Goal: Task Accomplishment & Management: Complete application form

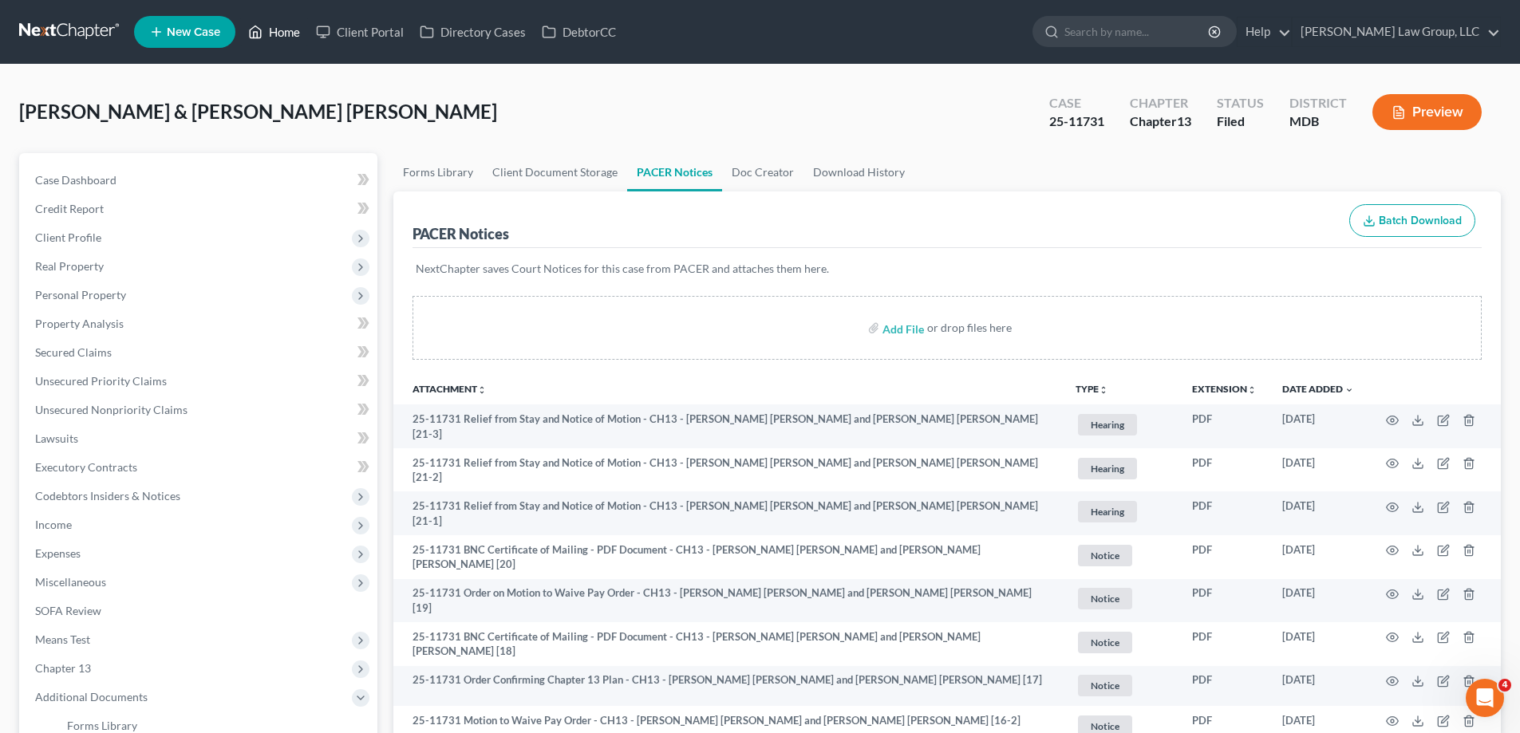
click at [297, 36] on link "Home" at bounding box center [274, 32] width 68 height 29
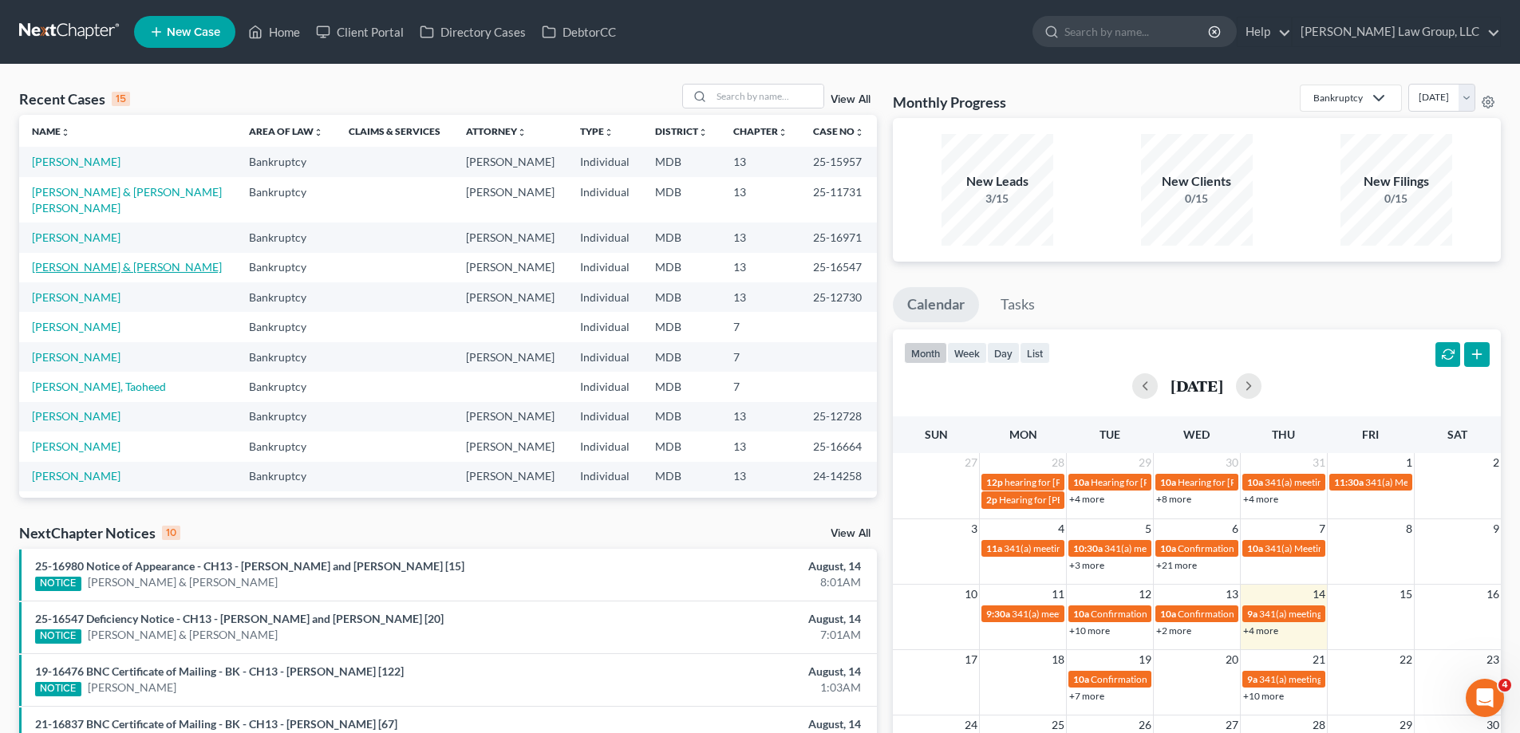
click at [131, 266] on link "[PERSON_NAME] & [PERSON_NAME]" at bounding box center [127, 267] width 190 height 14
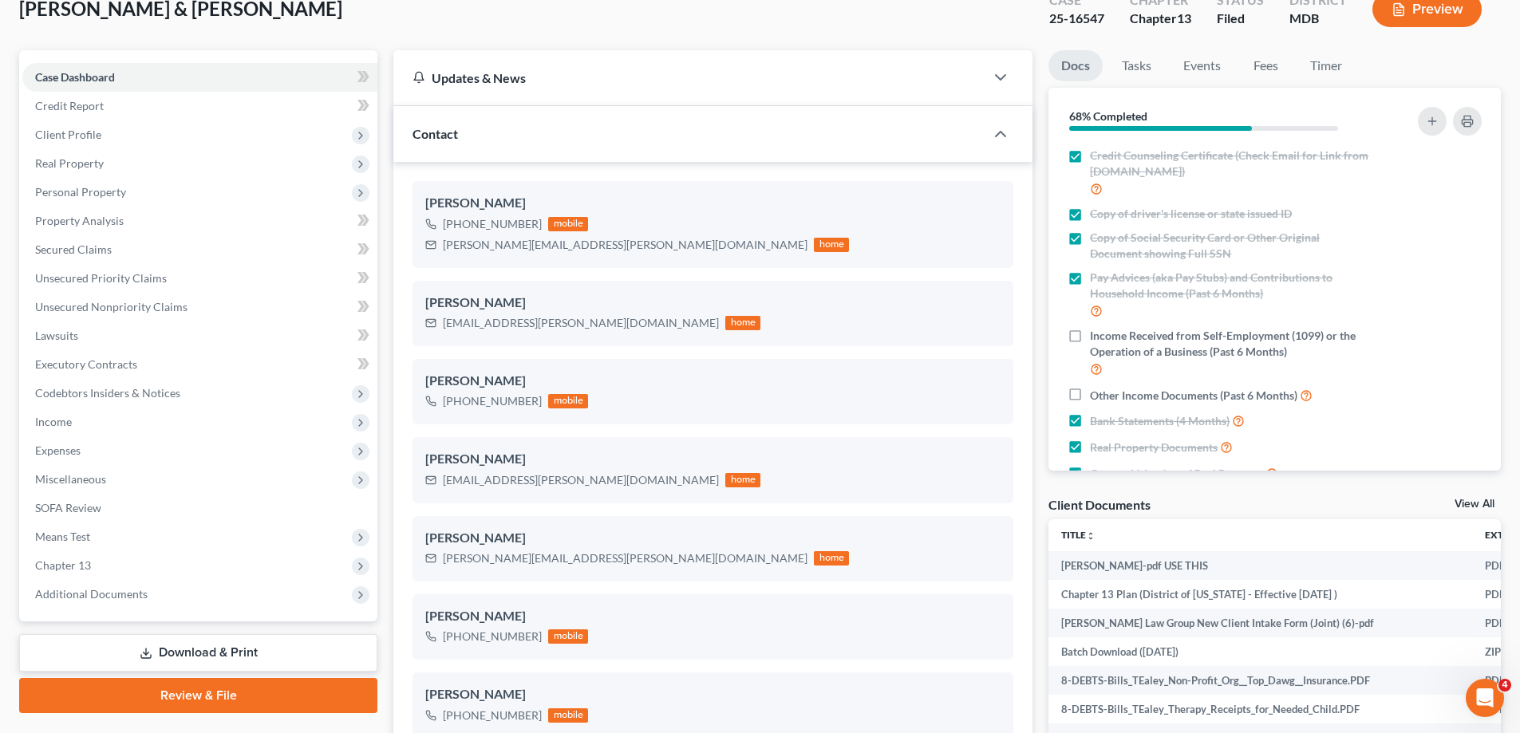
scroll to position [239, 0]
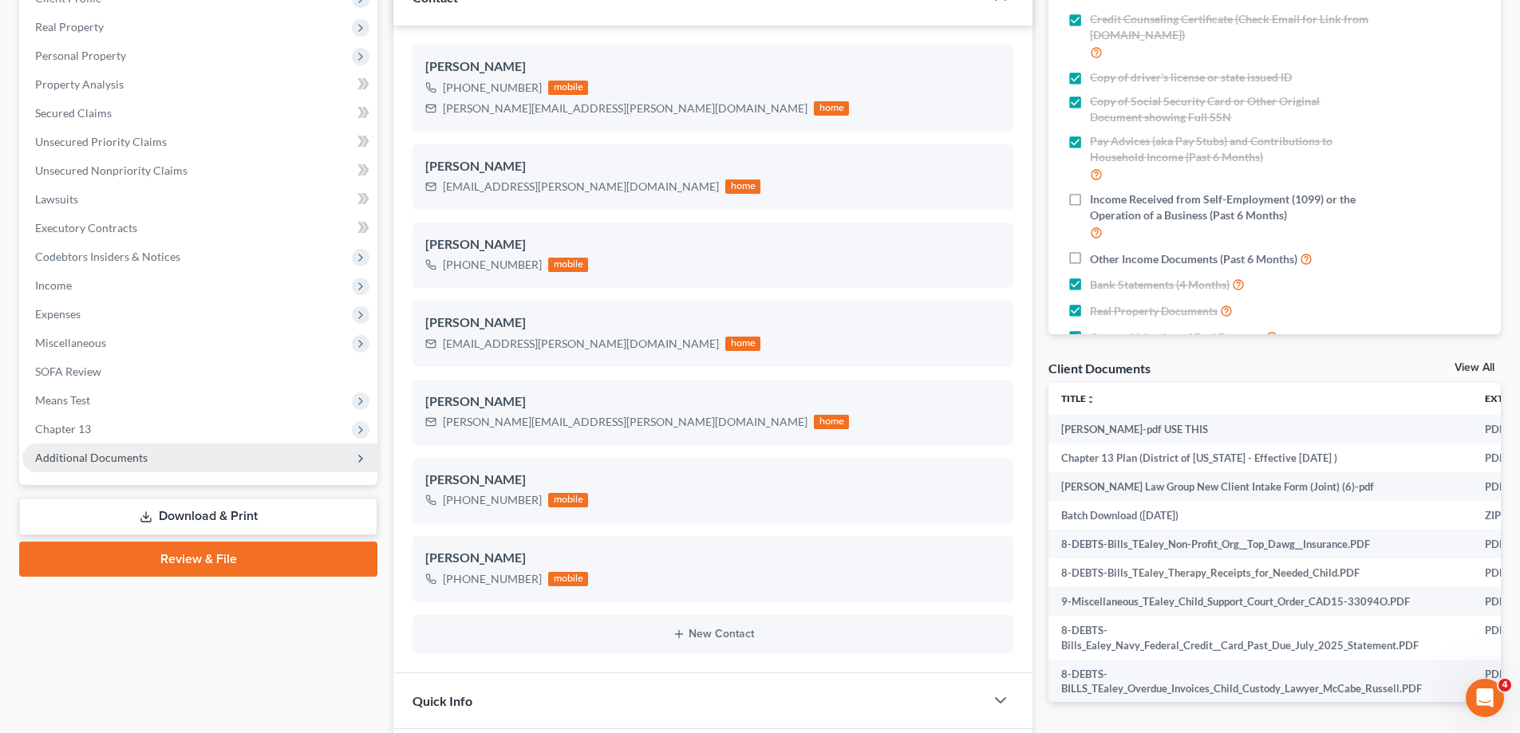
click at [130, 457] on span "Additional Documents" at bounding box center [91, 458] width 112 height 14
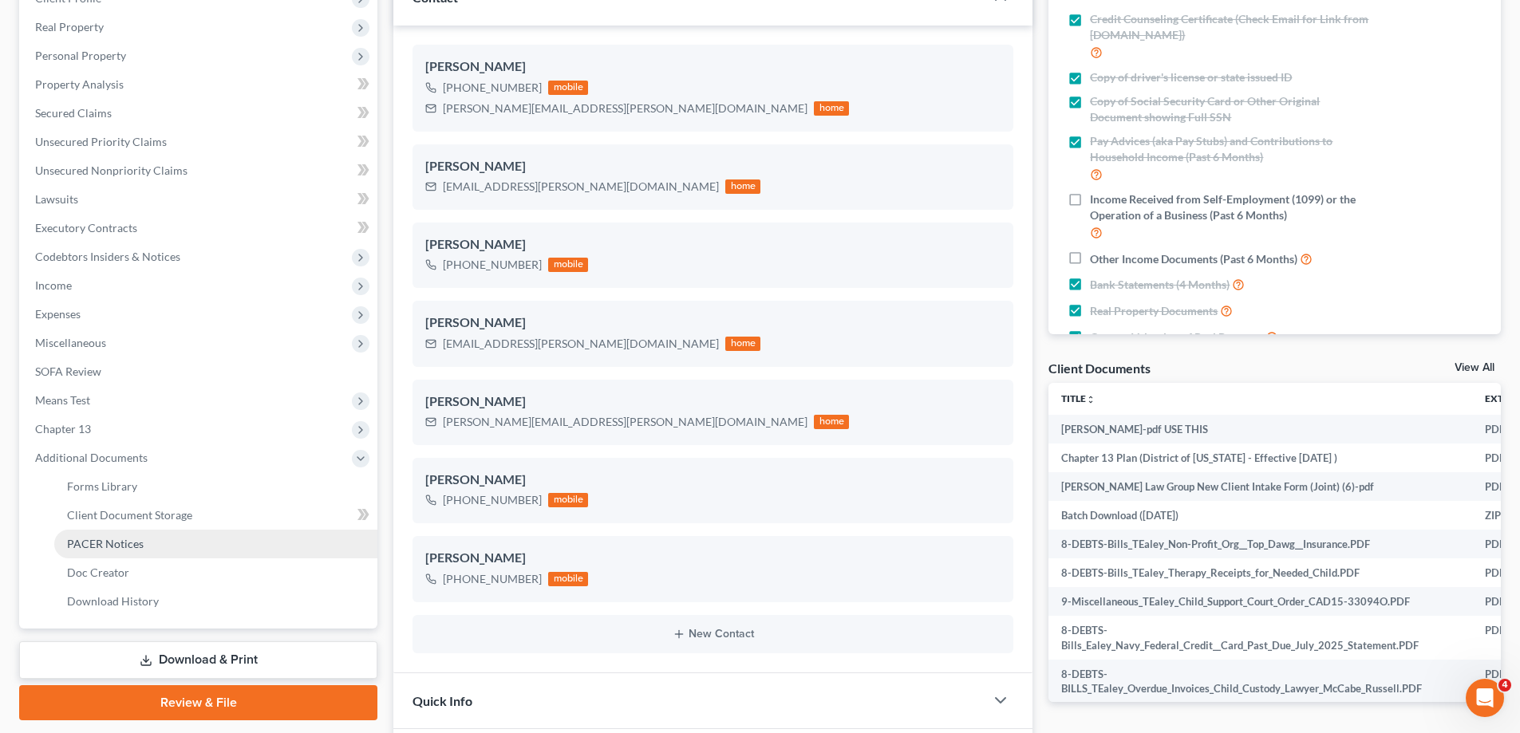
click at [164, 541] on link "PACER Notices" at bounding box center [215, 544] width 323 height 29
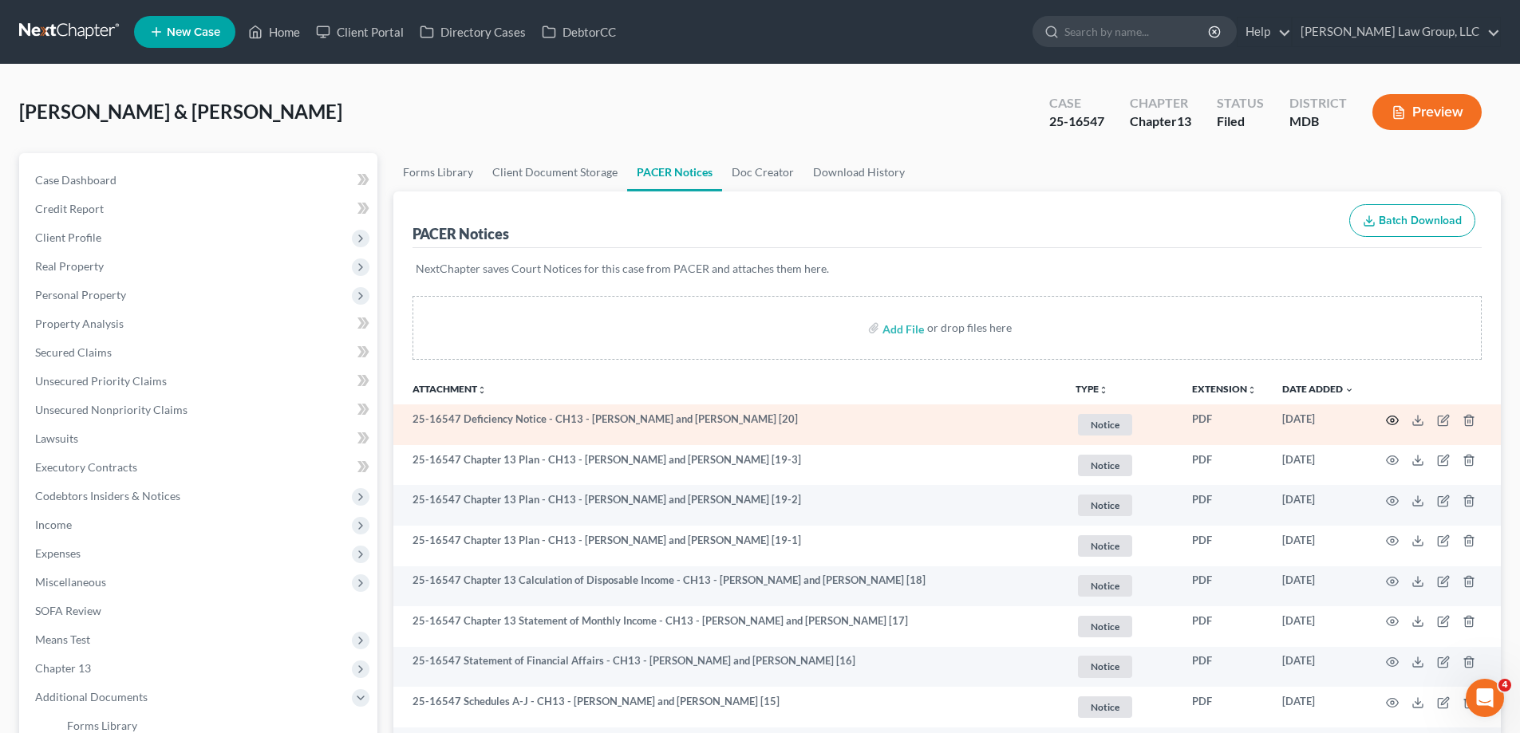
click at [1394, 422] on icon "button" at bounding box center [1392, 420] width 13 height 13
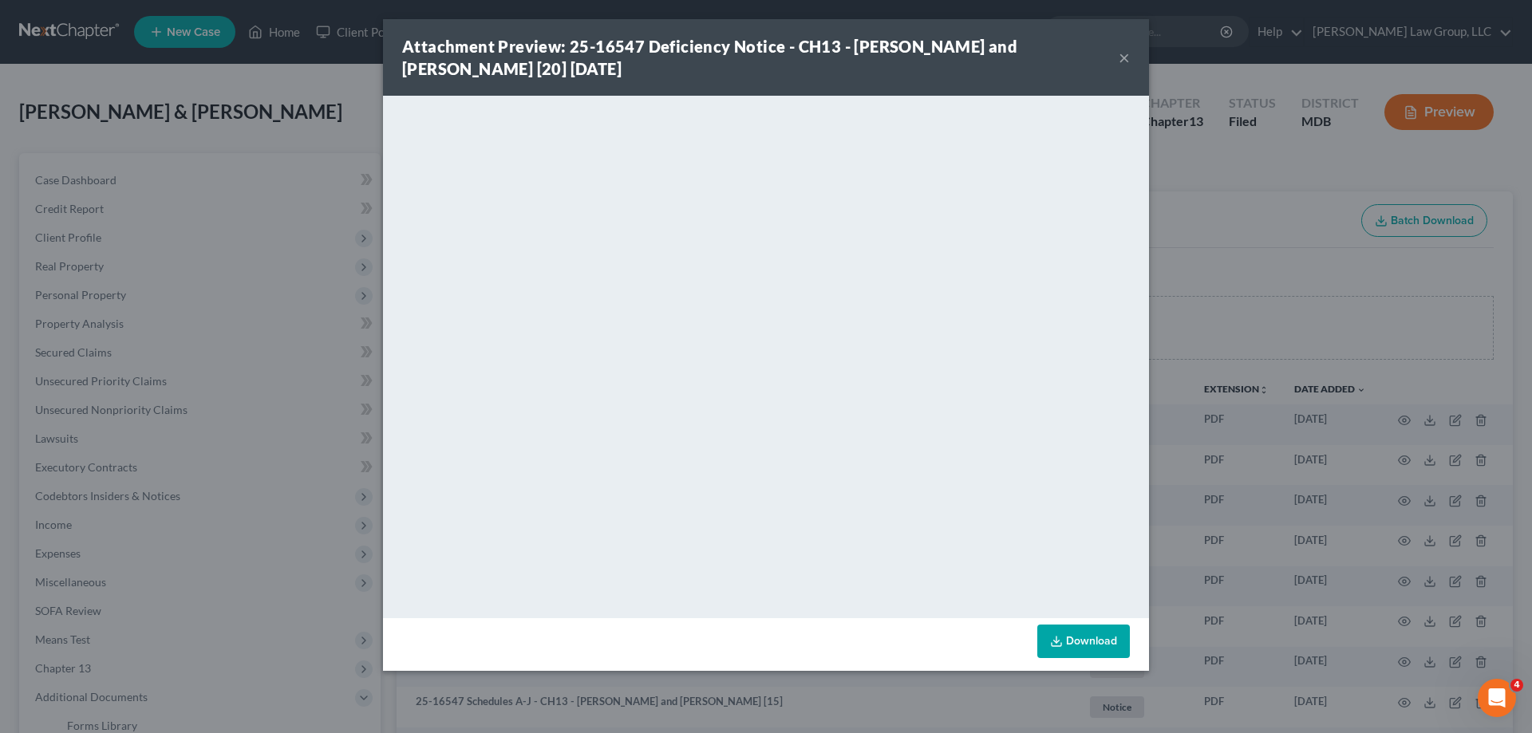
click at [1120, 61] on button "×" at bounding box center [1123, 57] width 11 height 19
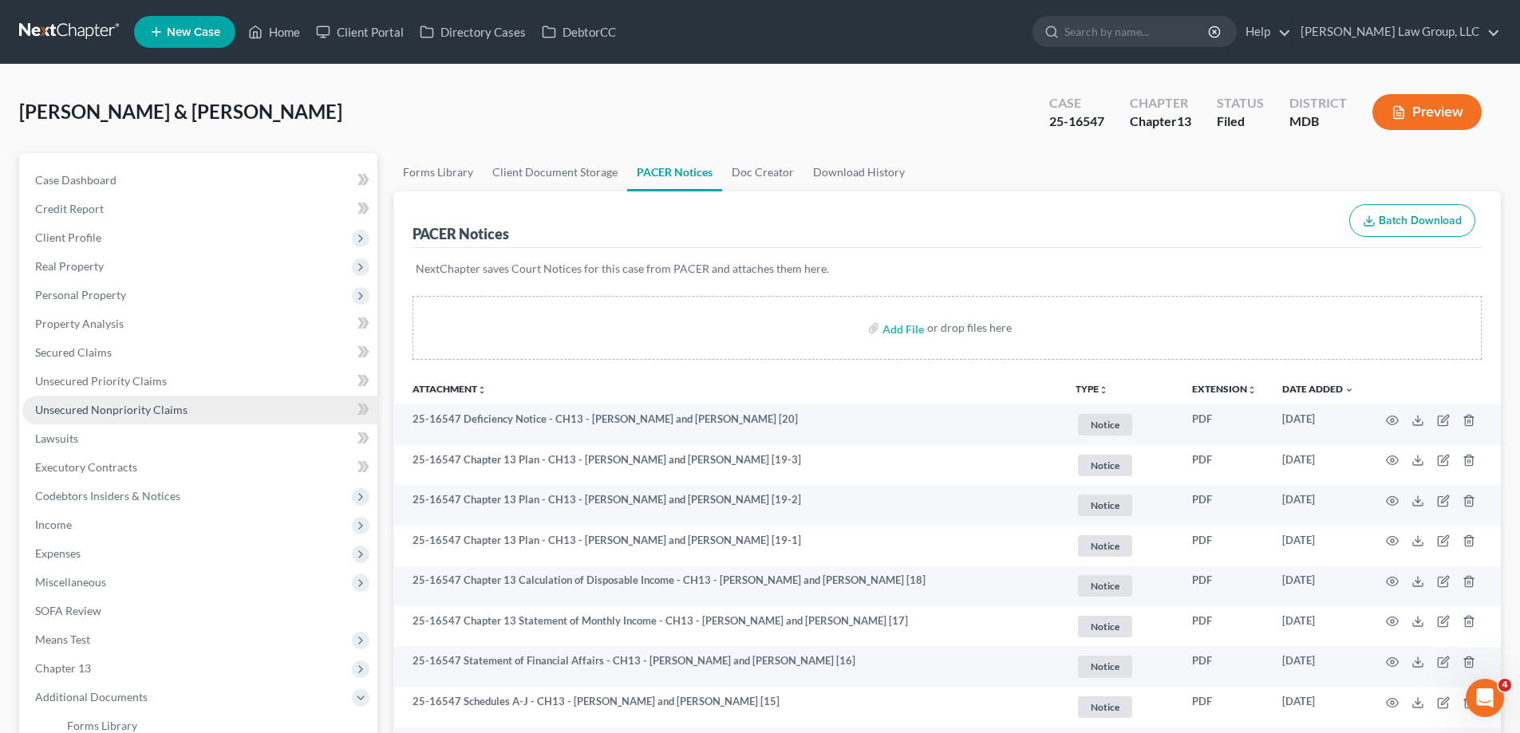
click at [85, 411] on span "Unsecured Nonpriority Claims" at bounding box center [111, 410] width 152 height 14
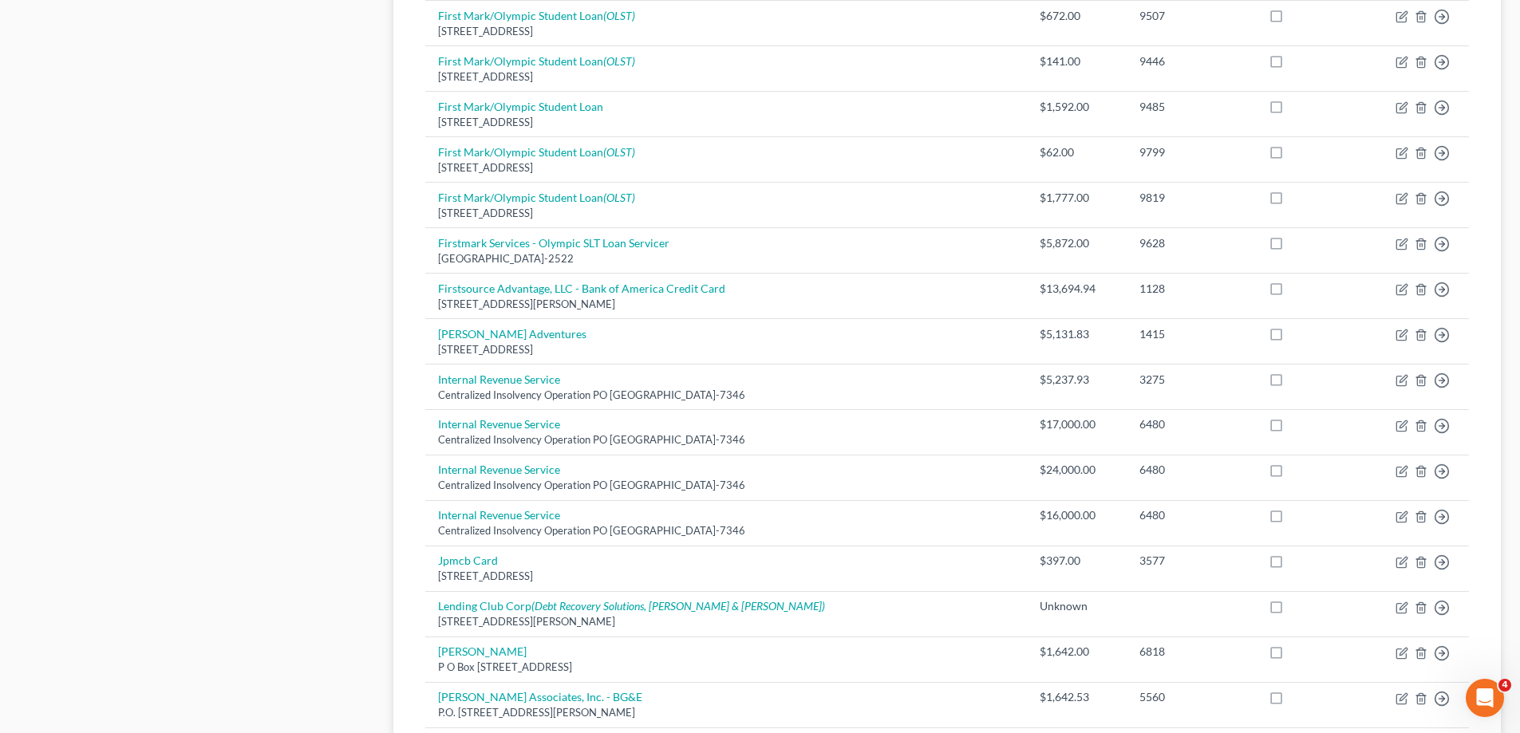
scroll to position [1114, 0]
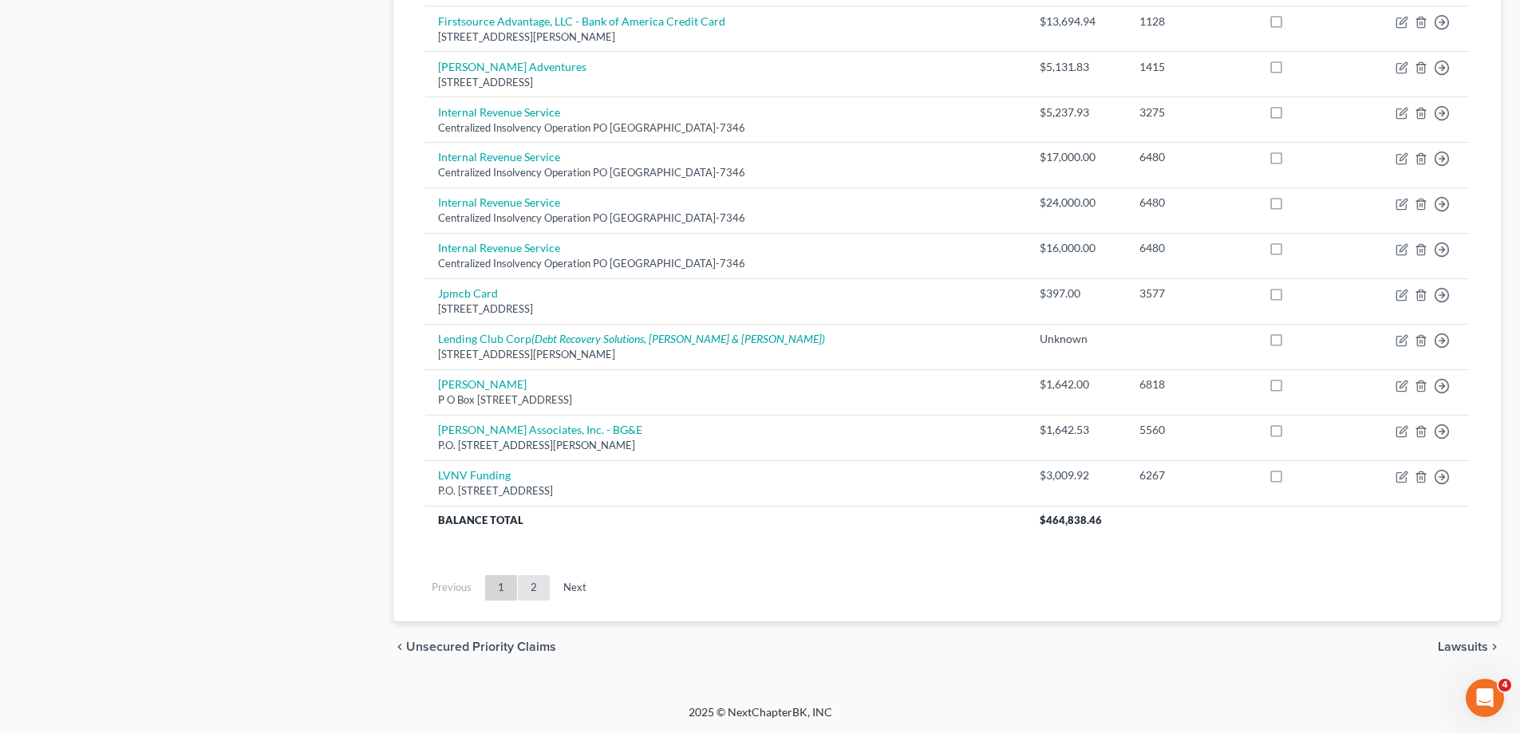
click at [542, 594] on link "2" at bounding box center [534, 588] width 32 height 26
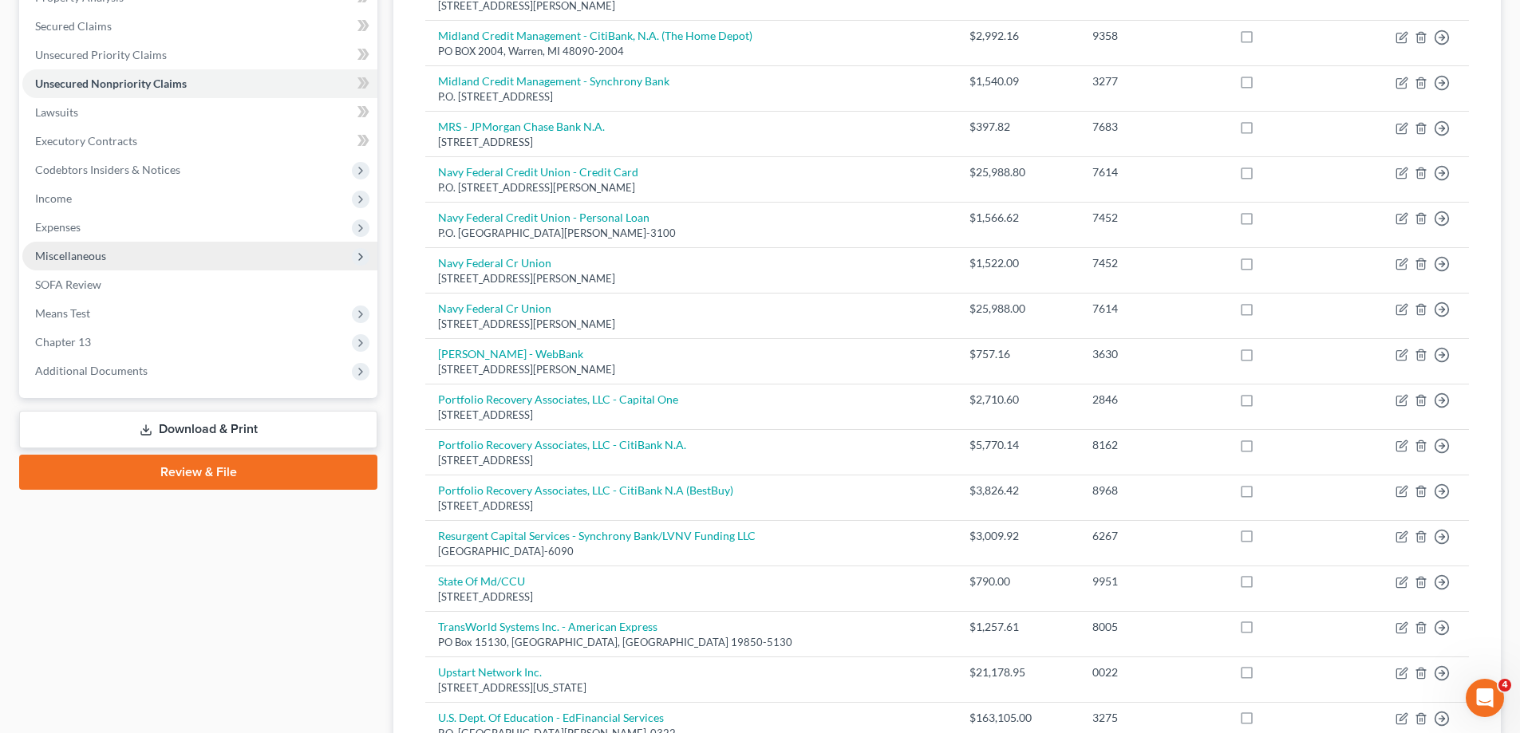
scroll to position [294, 0]
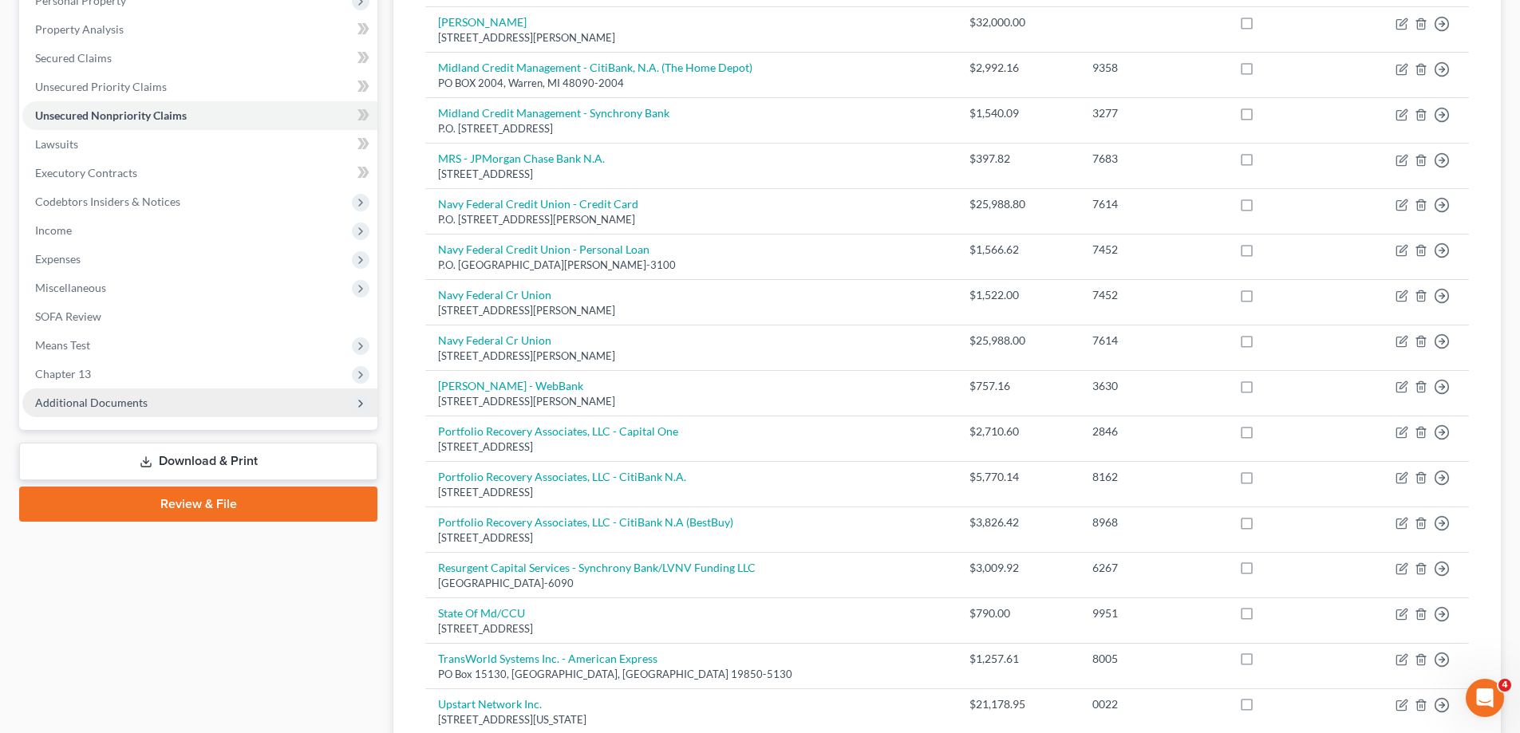
click at [145, 413] on span "Additional Documents" at bounding box center [199, 403] width 355 height 29
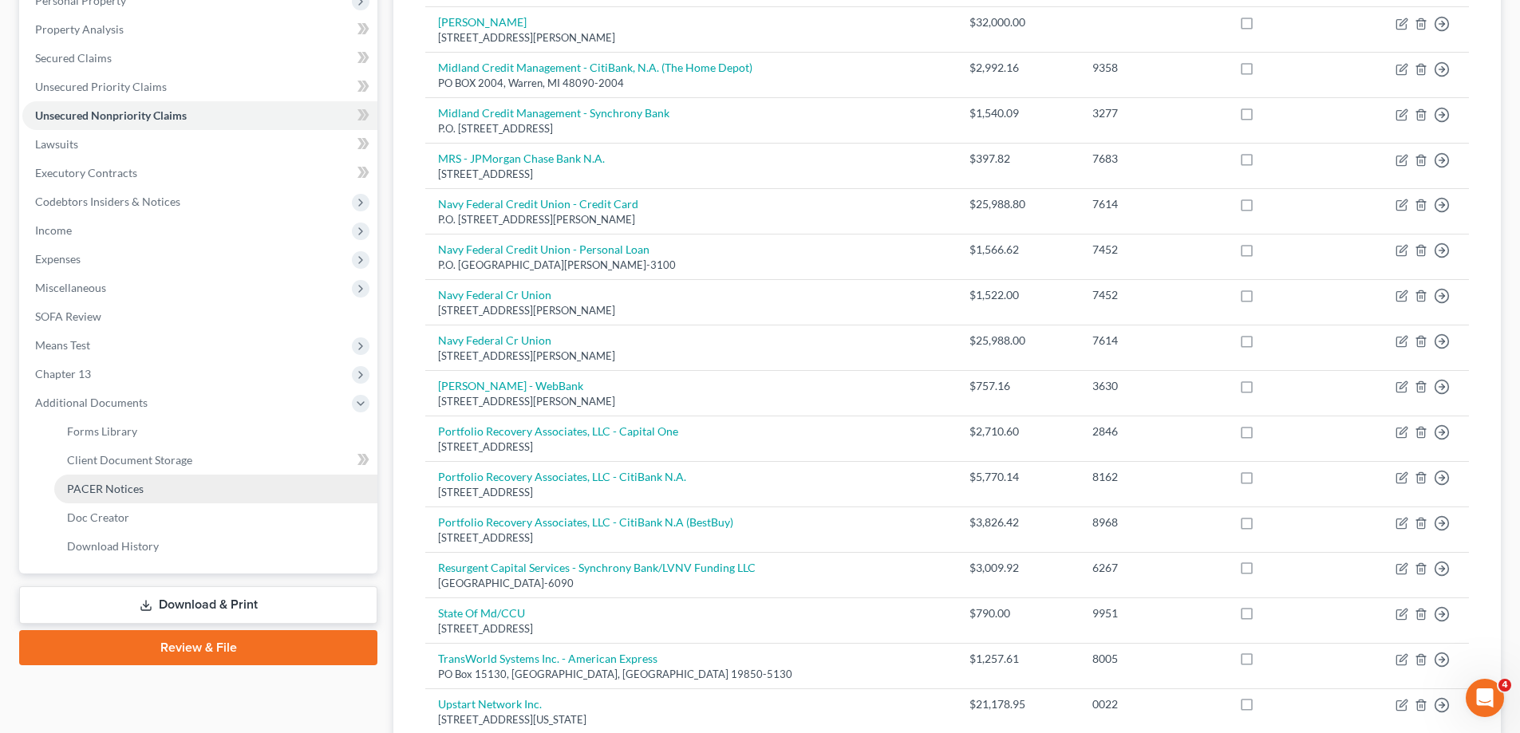
click at [174, 487] on link "PACER Notices" at bounding box center [215, 489] width 323 height 29
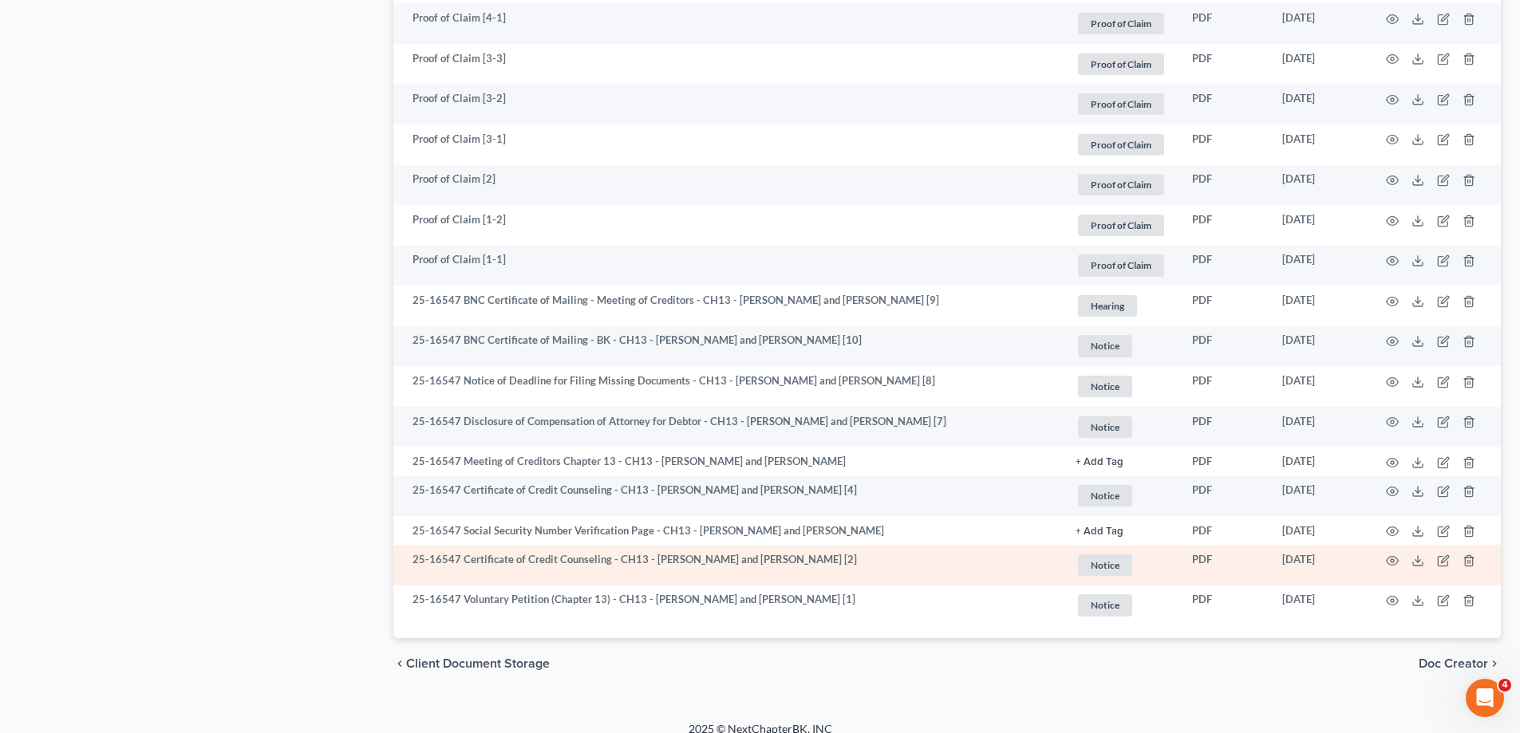
scroll to position [1697, 0]
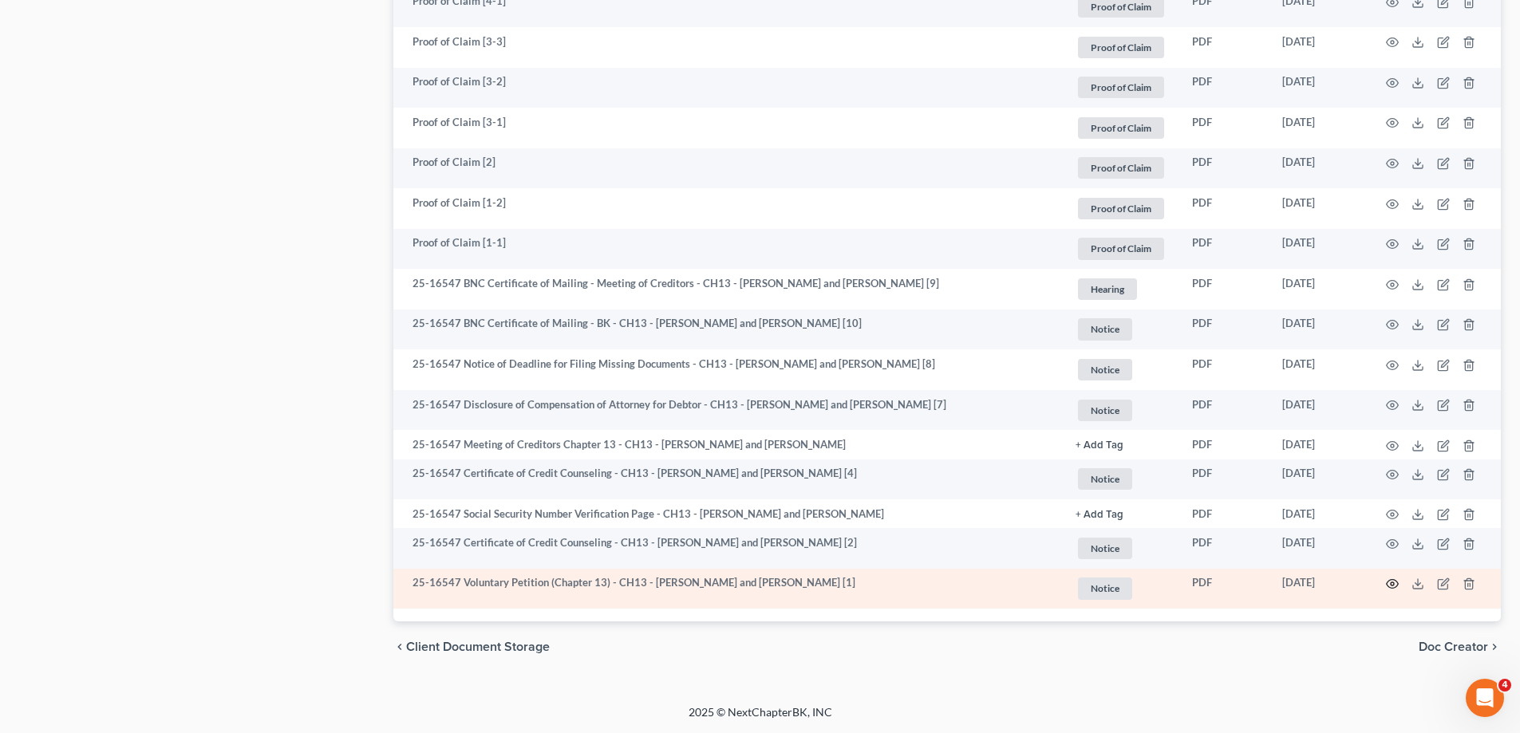
click at [1397, 582] on icon "button" at bounding box center [1392, 584] width 12 height 9
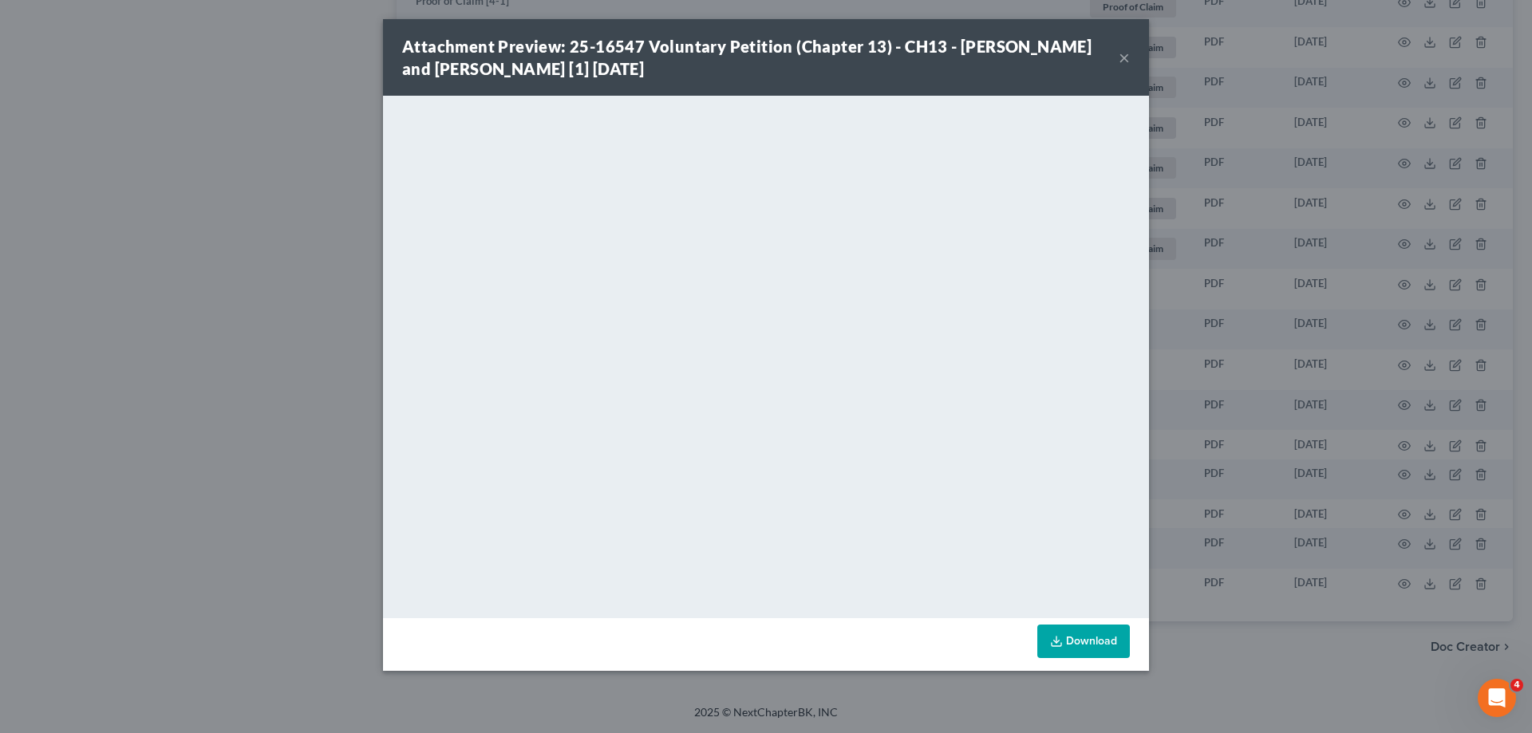
click at [1126, 58] on button "×" at bounding box center [1123, 57] width 11 height 19
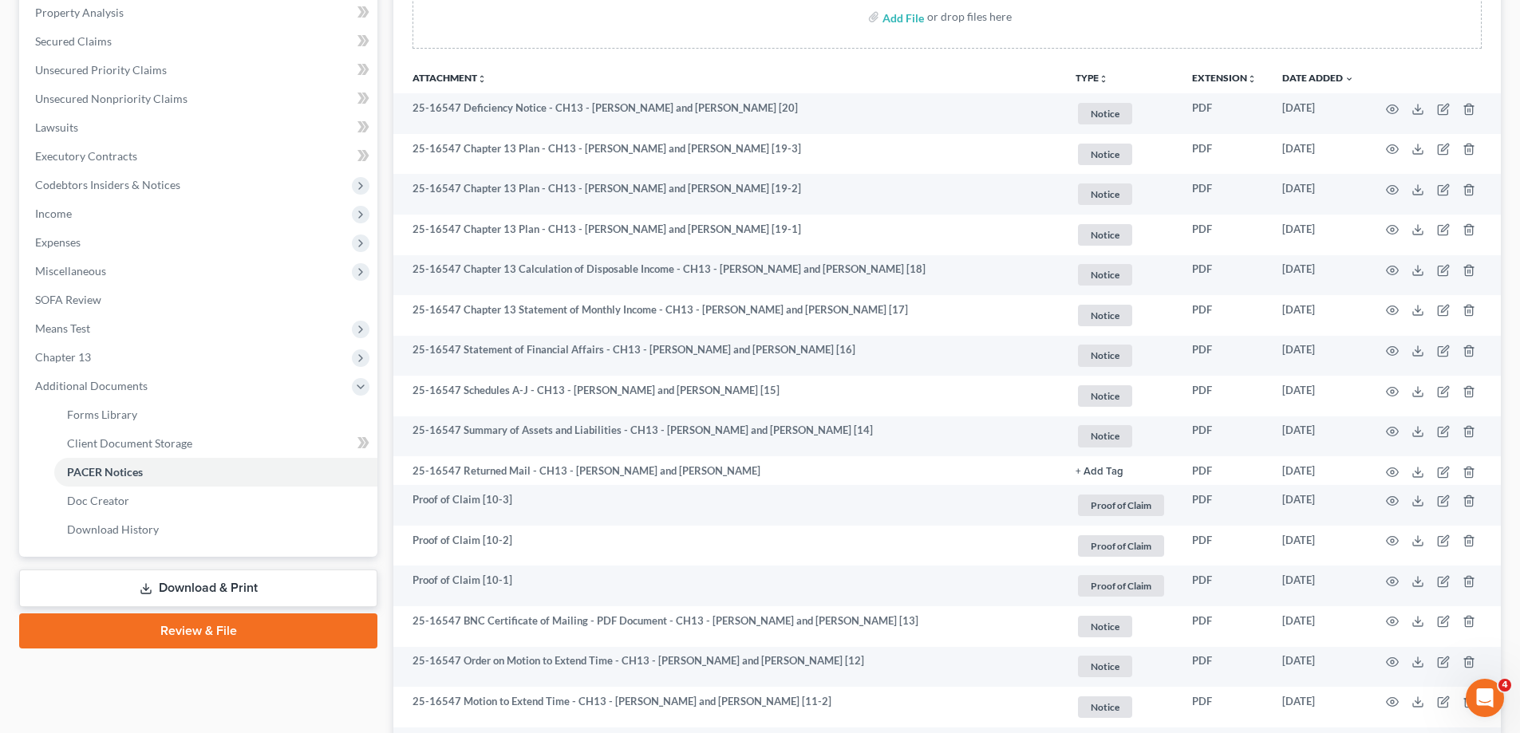
scroll to position [0, 0]
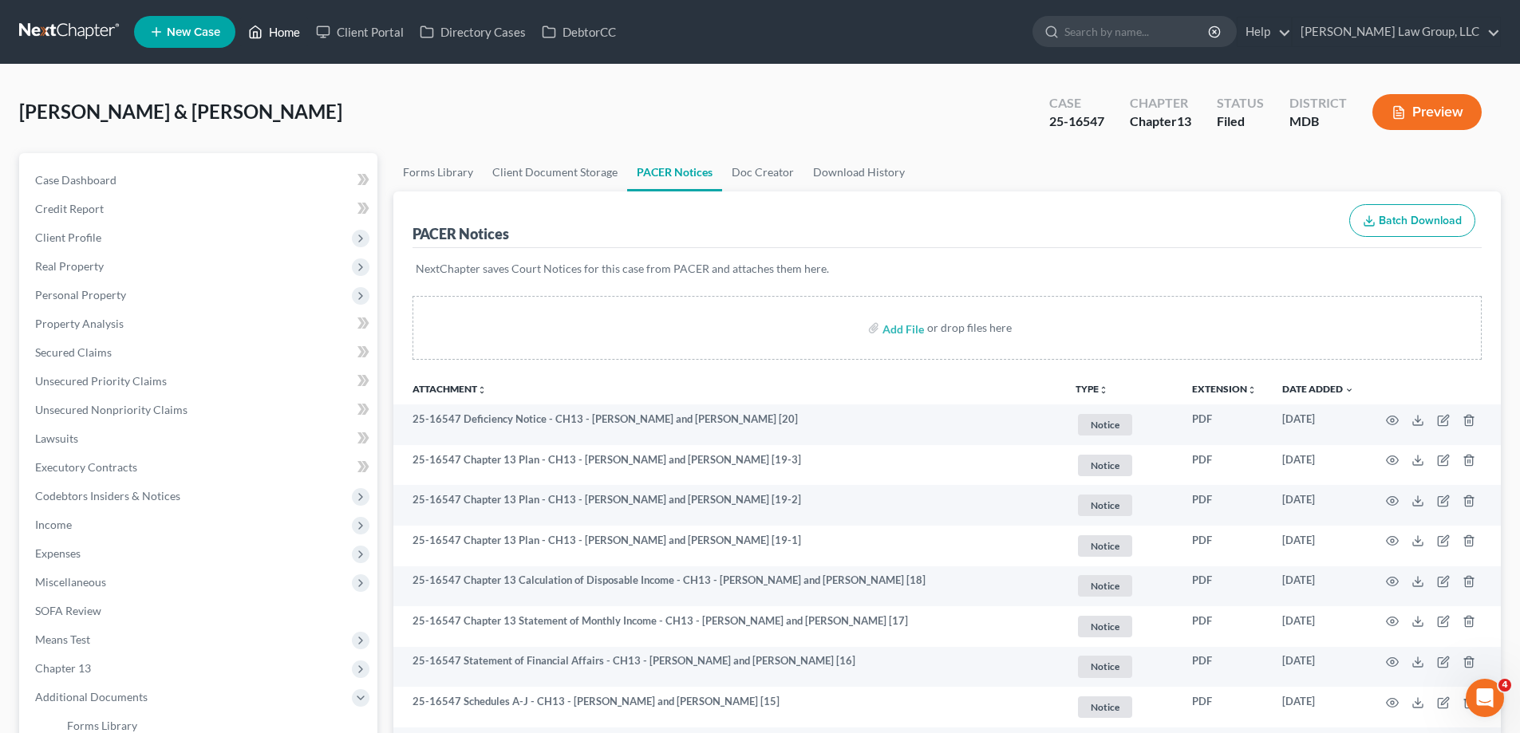
click at [300, 31] on link "Home" at bounding box center [274, 32] width 68 height 29
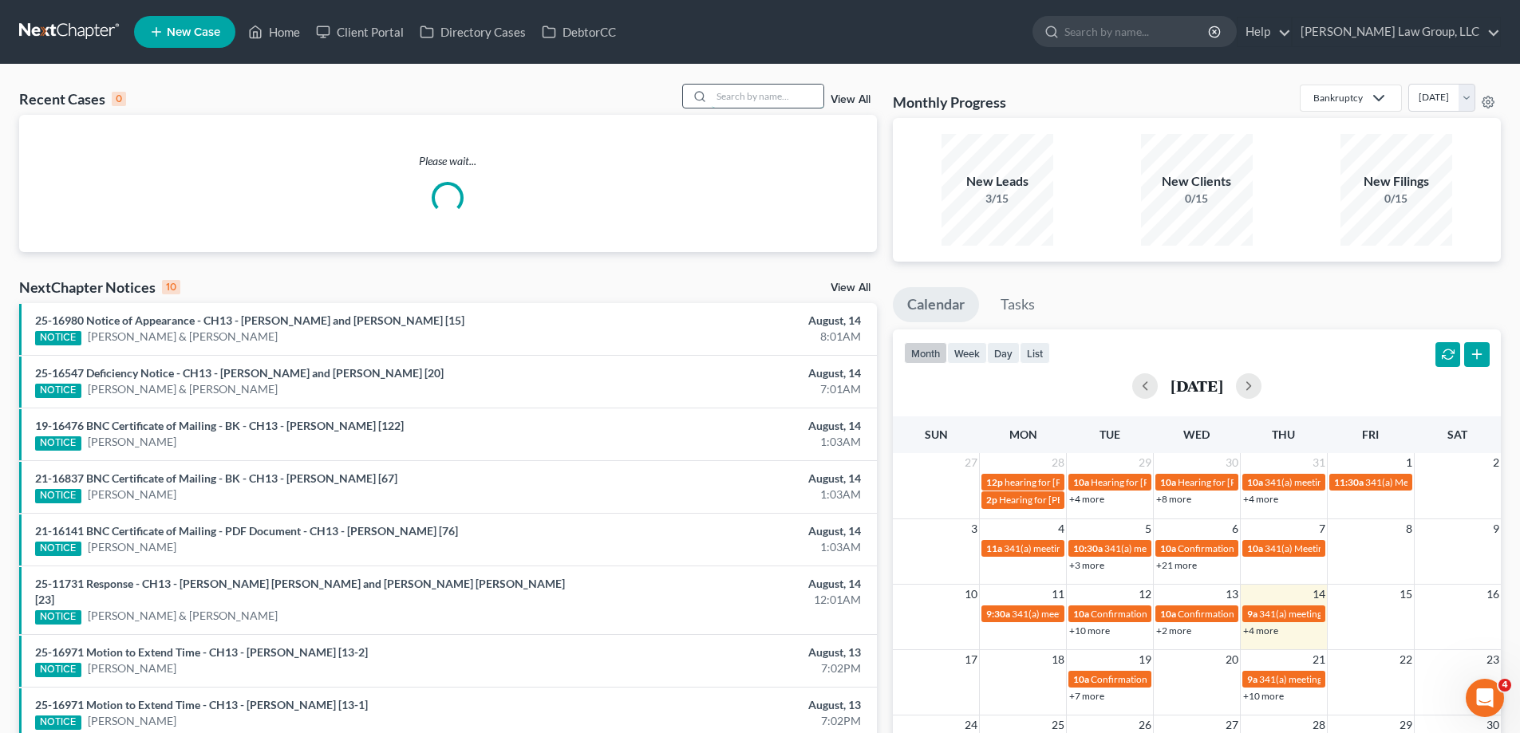
click at [754, 91] on input "search" at bounding box center [768, 96] width 112 height 23
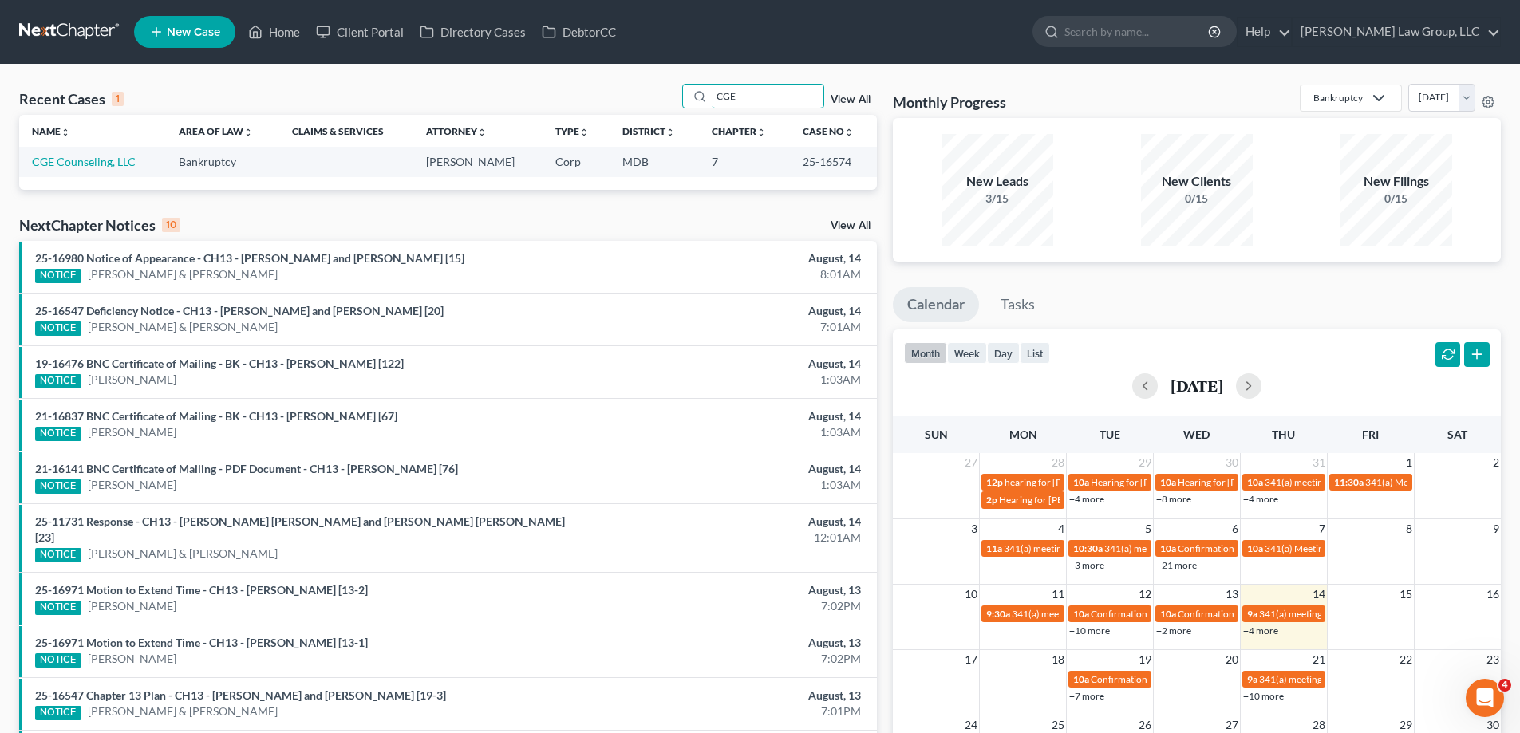
type input "CGE"
click at [90, 159] on link "CGE Counseling, LLC" at bounding box center [84, 162] width 104 height 14
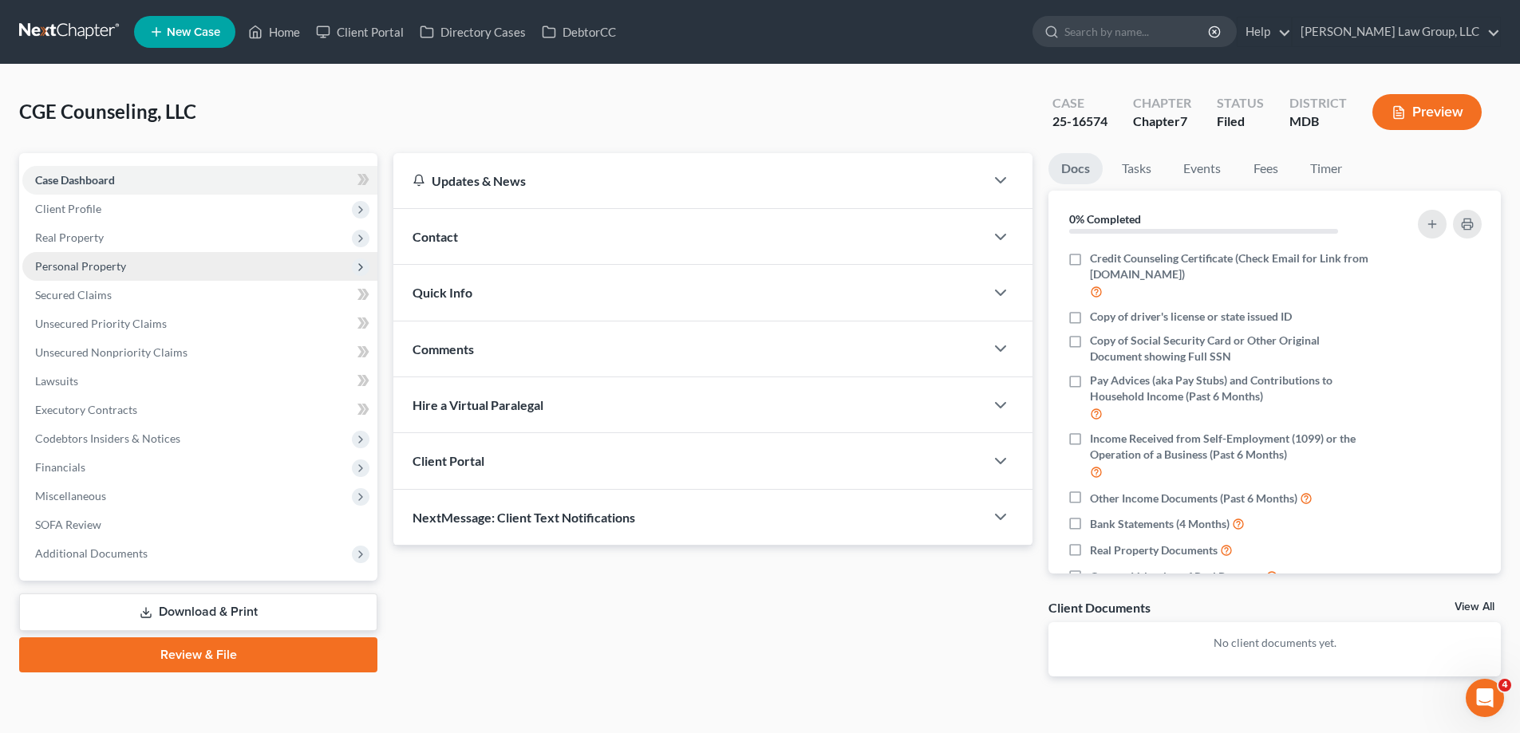
drag, startPoint x: 129, startPoint y: 243, endPoint x: 128, endPoint y: 269, distance: 25.5
click at [128, 243] on span "Real Property" at bounding box center [199, 237] width 355 height 29
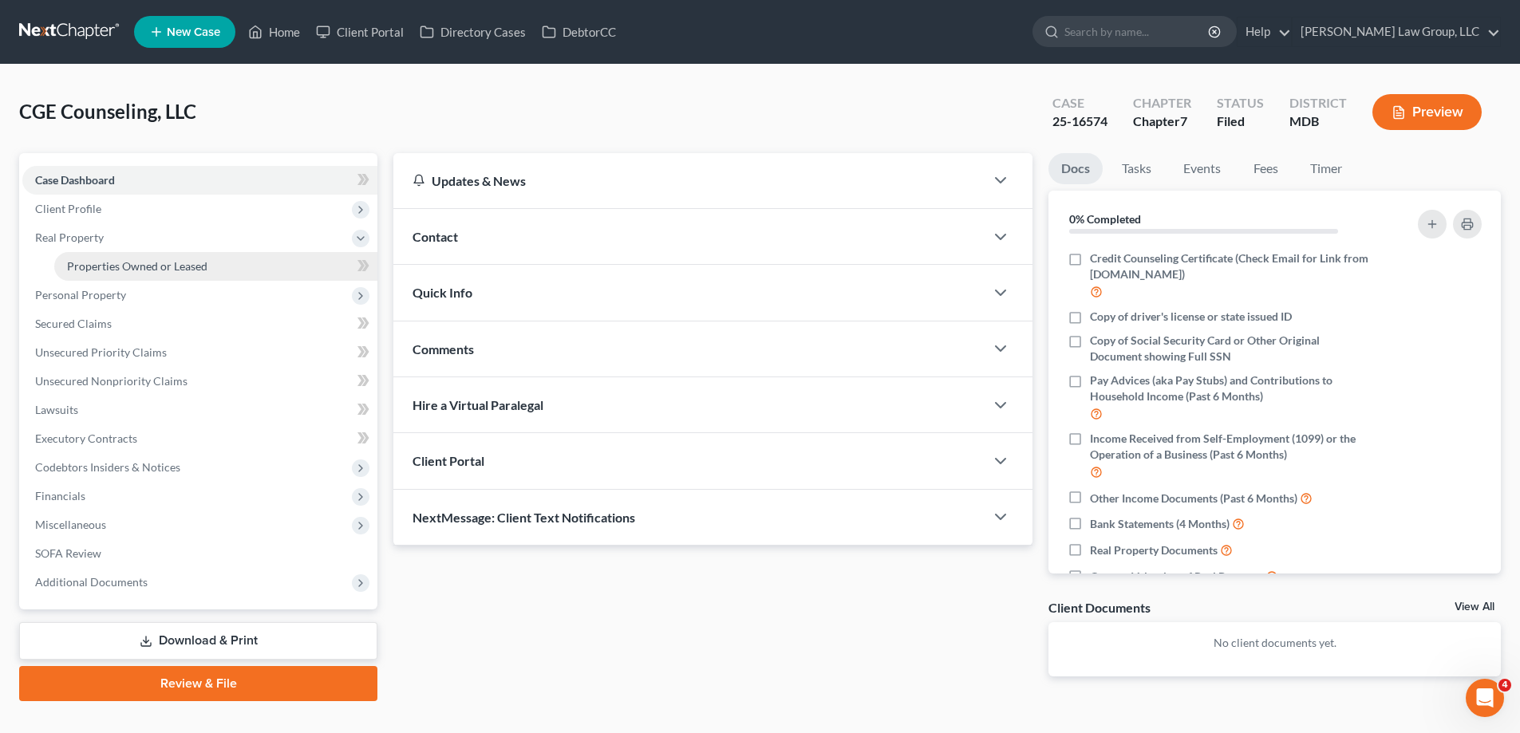
click at [129, 268] on span "Properties Owned or Leased" at bounding box center [137, 266] width 140 height 14
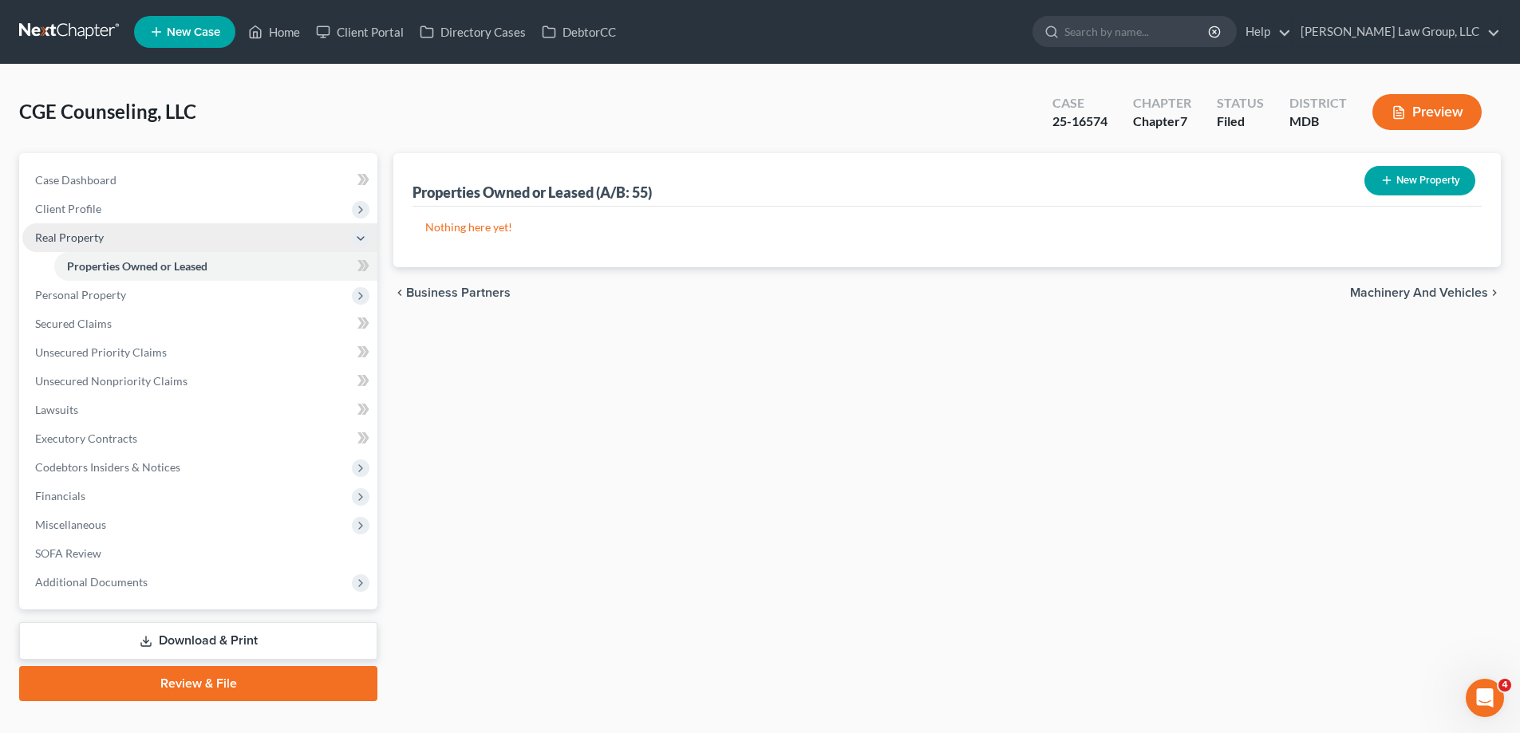
click at [100, 245] on span "Real Property" at bounding box center [199, 237] width 355 height 29
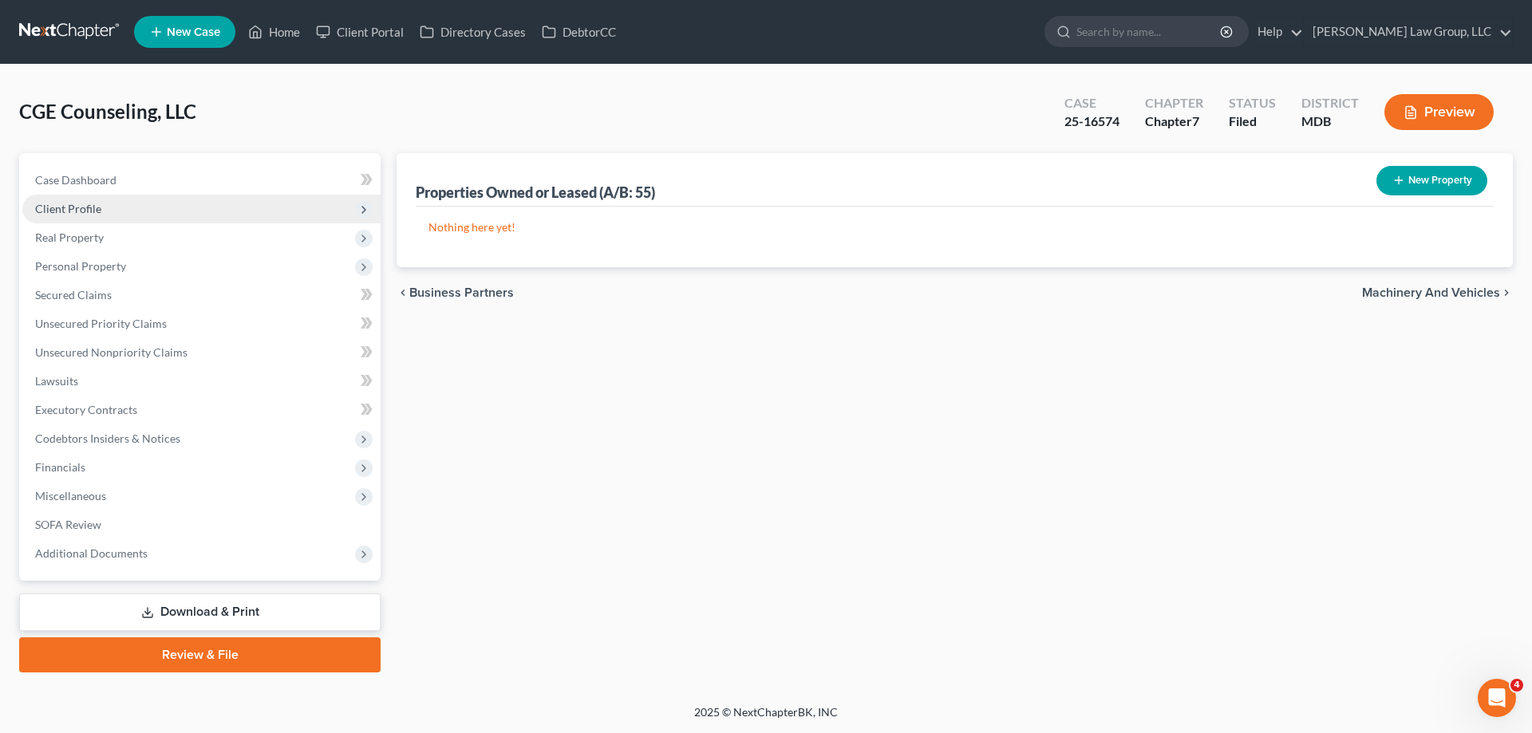
click at [129, 217] on span "Client Profile" at bounding box center [201, 209] width 358 height 29
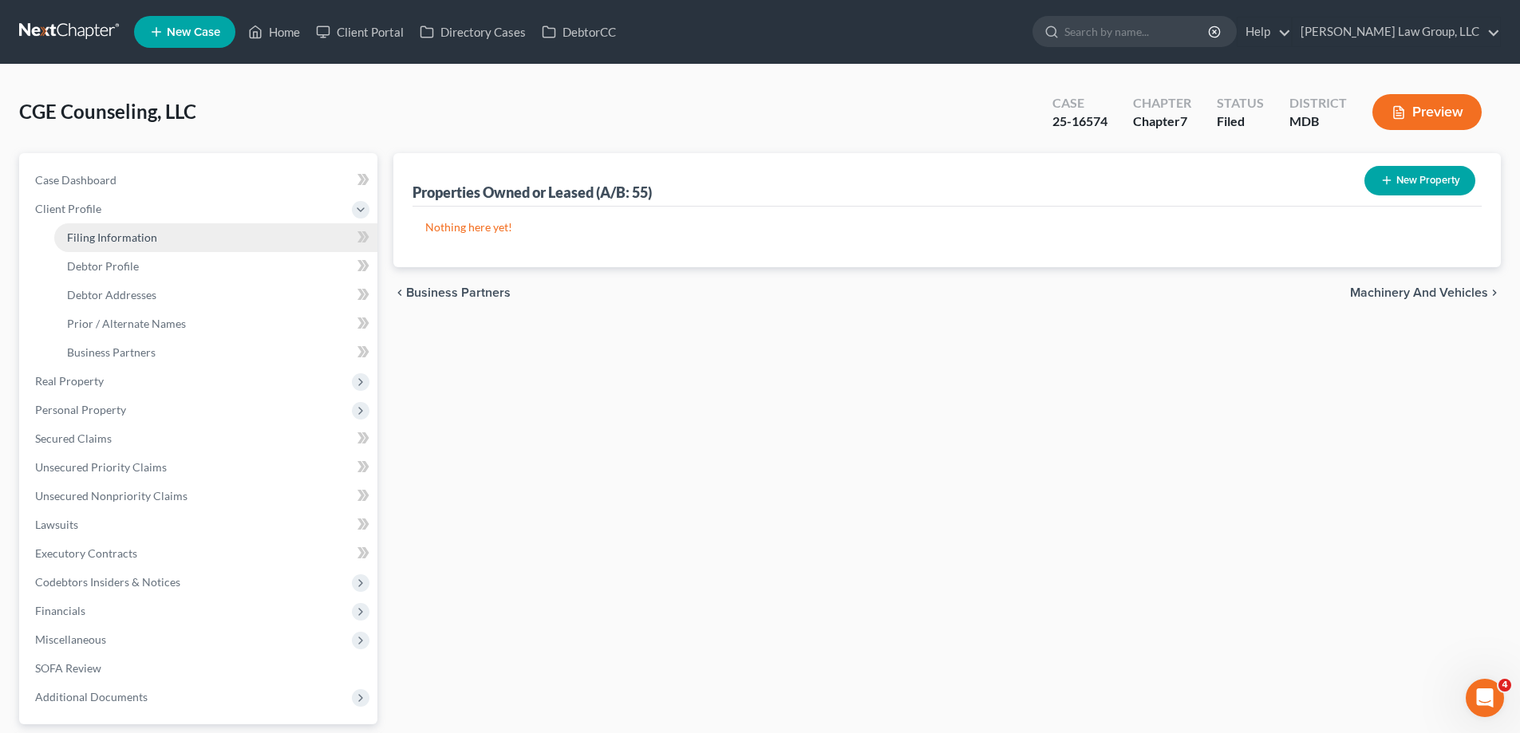
click at [131, 239] on span "Filing Information" at bounding box center [112, 238] width 90 height 14
select select "3"
select select "1"
select select "0"
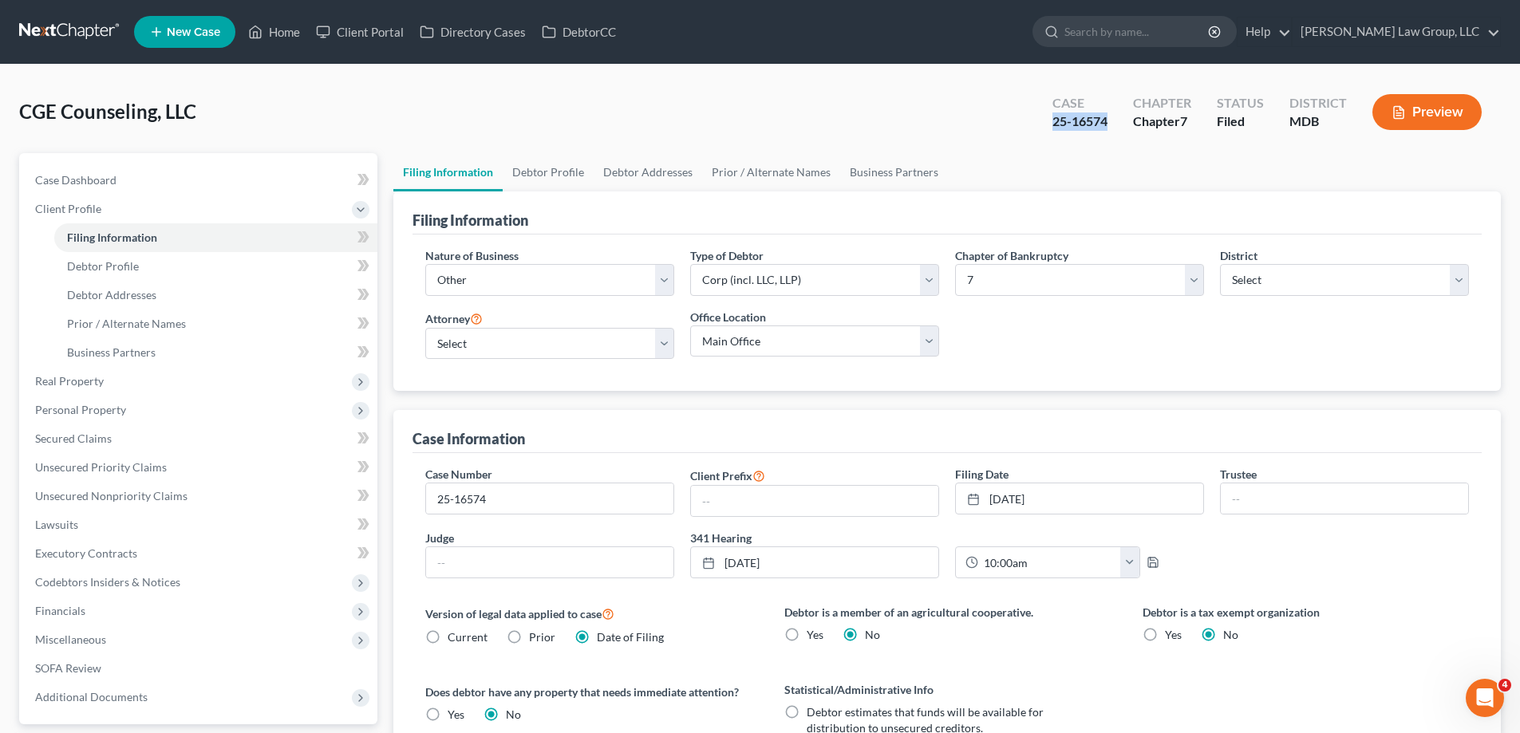
drag, startPoint x: 1114, startPoint y: 123, endPoint x: 1056, endPoint y: 132, distance: 58.1
click at [1056, 132] on div "Case 25-16574" at bounding box center [1079, 113] width 81 height 47
copy div "25-16574"
drag, startPoint x: 134, startPoint y: 442, endPoint x: 148, endPoint y: 452, distance: 16.6
click at [135, 442] on link "Secured Claims" at bounding box center [199, 438] width 355 height 29
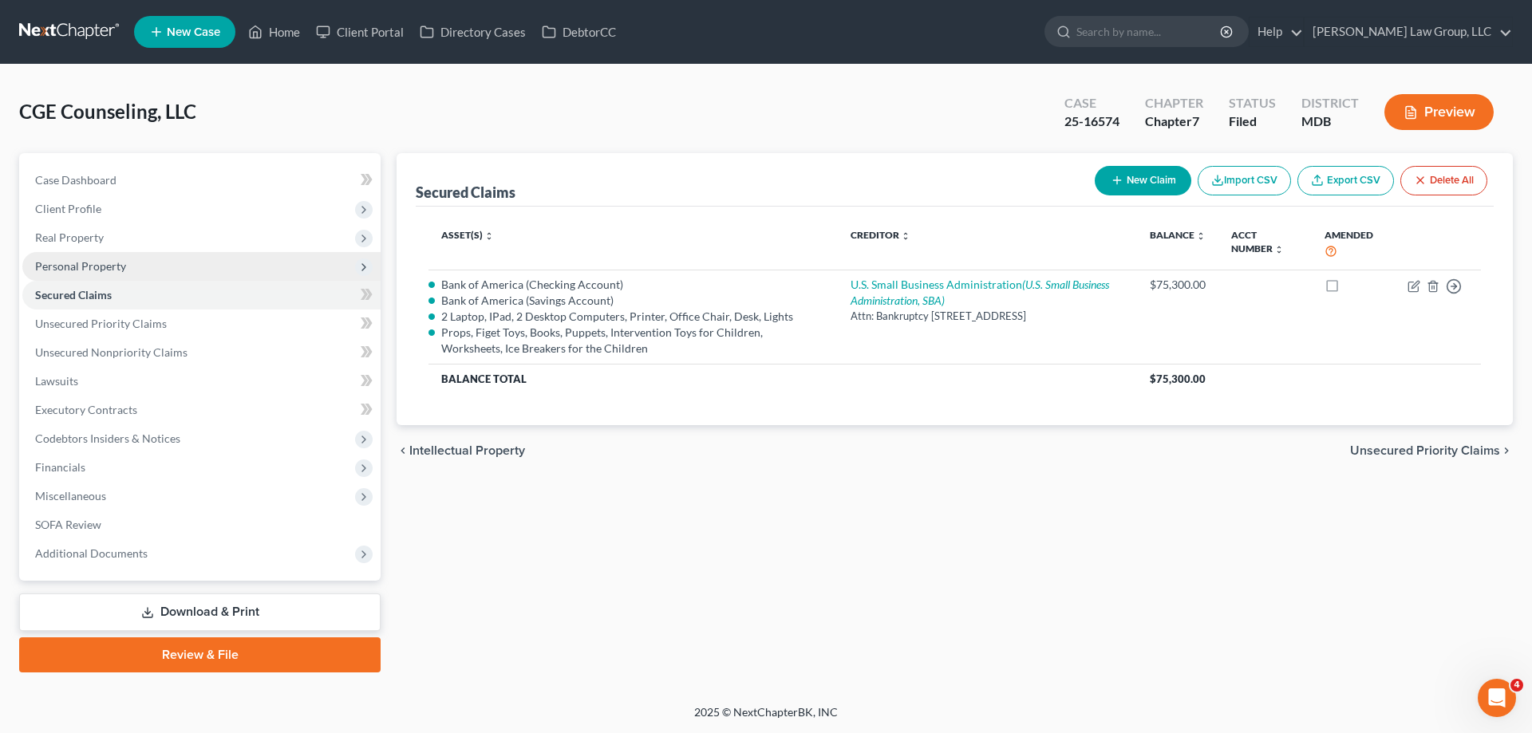
click at [101, 274] on span "Personal Property" at bounding box center [201, 266] width 358 height 29
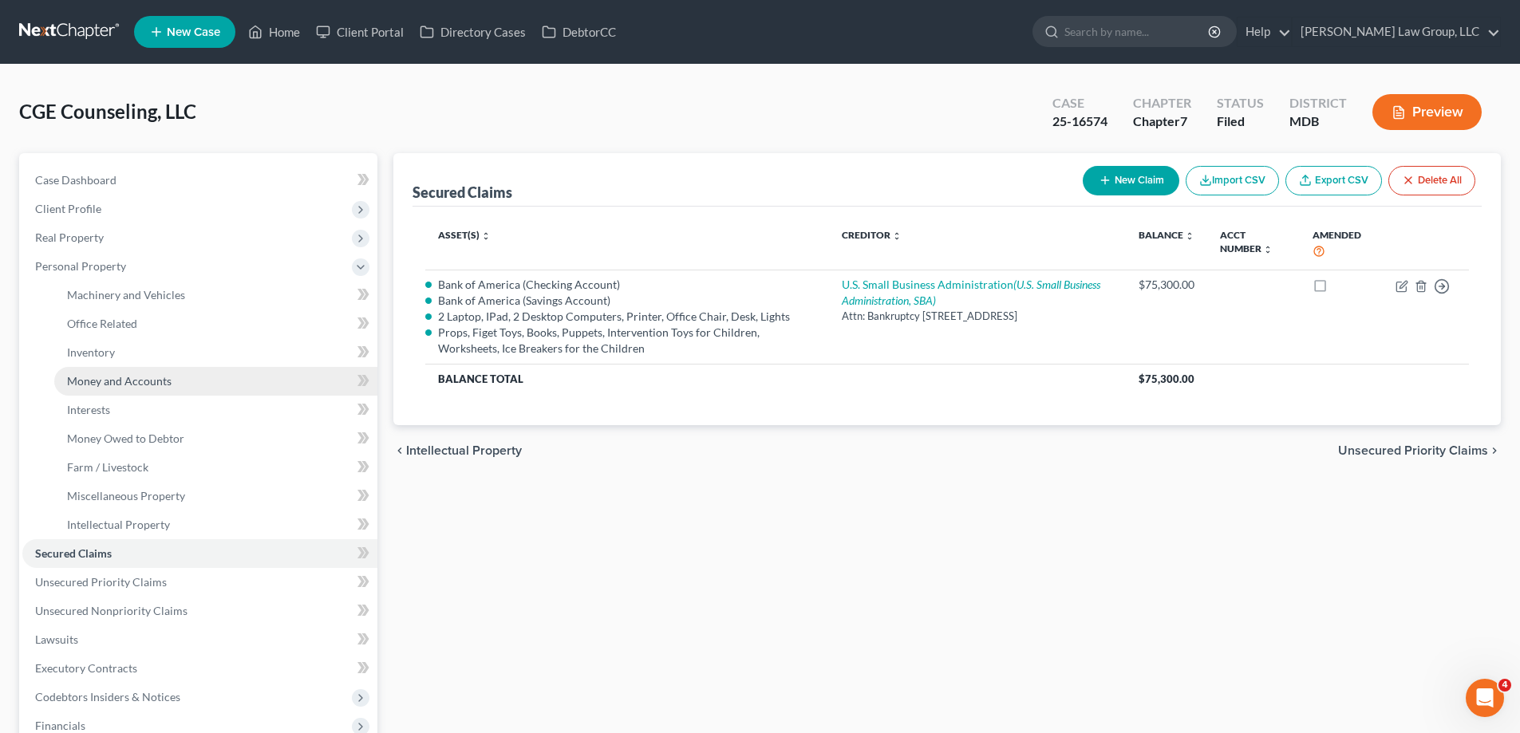
click at [144, 378] on span "Money and Accounts" at bounding box center [119, 381] width 105 height 14
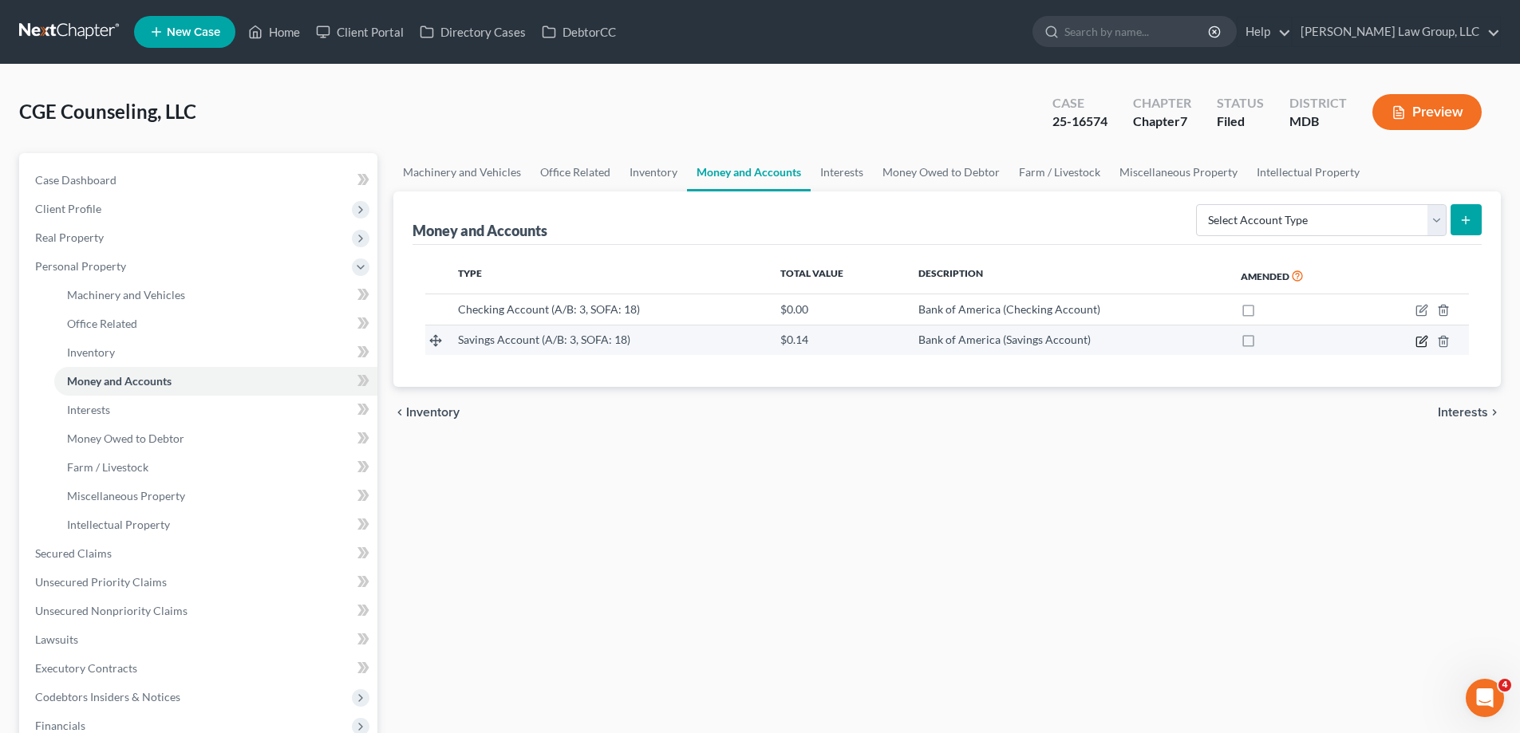
click at [1417, 345] on icon "button" at bounding box center [1421, 342] width 10 height 10
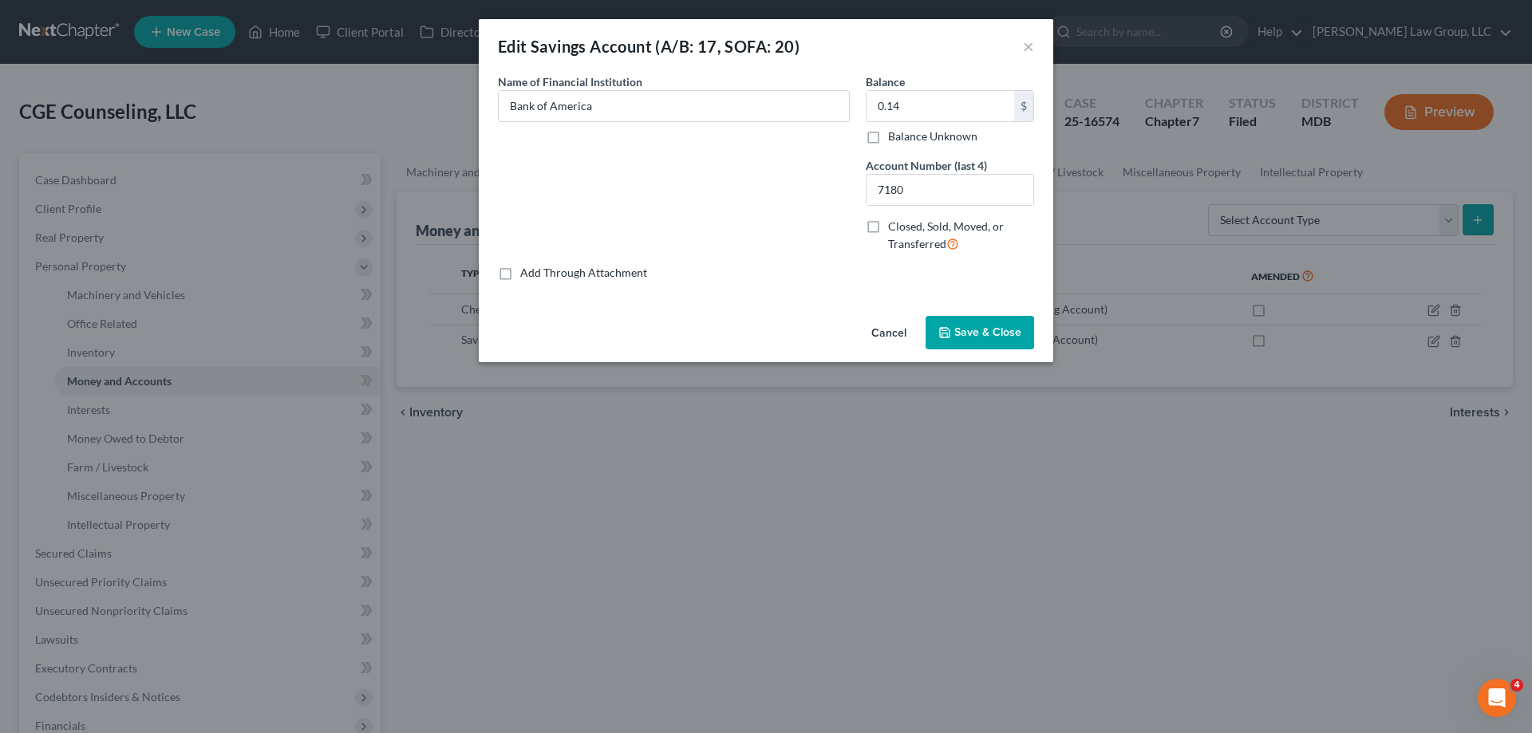
click at [894, 332] on button "Cancel" at bounding box center [888, 334] width 61 height 32
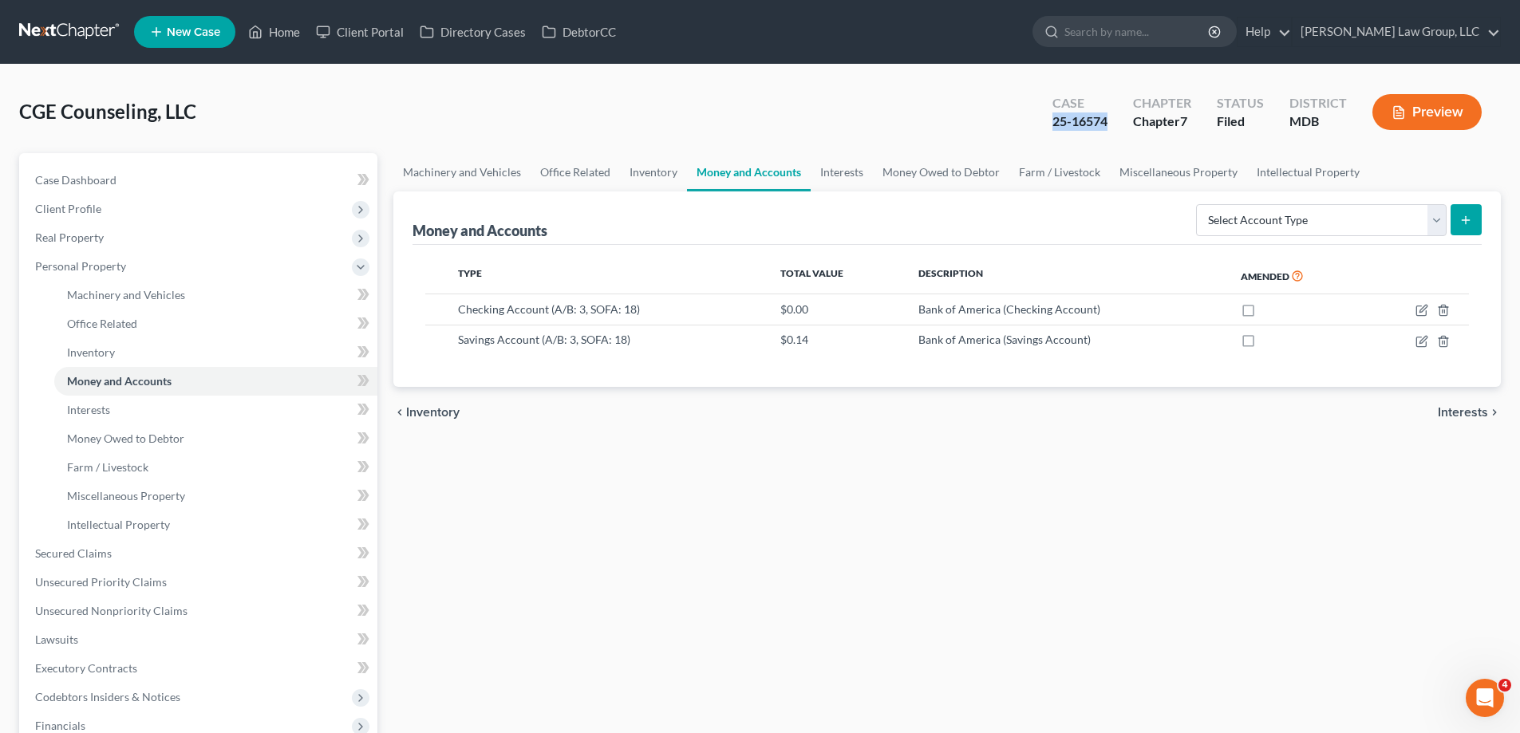
drag, startPoint x: 1115, startPoint y: 121, endPoint x: 1050, endPoint y: 128, distance: 65.7
click at [1050, 128] on div "Case 25-16574" at bounding box center [1079, 113] width 81 height 47
copy div "25-16574"
click at [636, 180] on link "Inventory" at bounding box center [653, 172] width 67 height 38
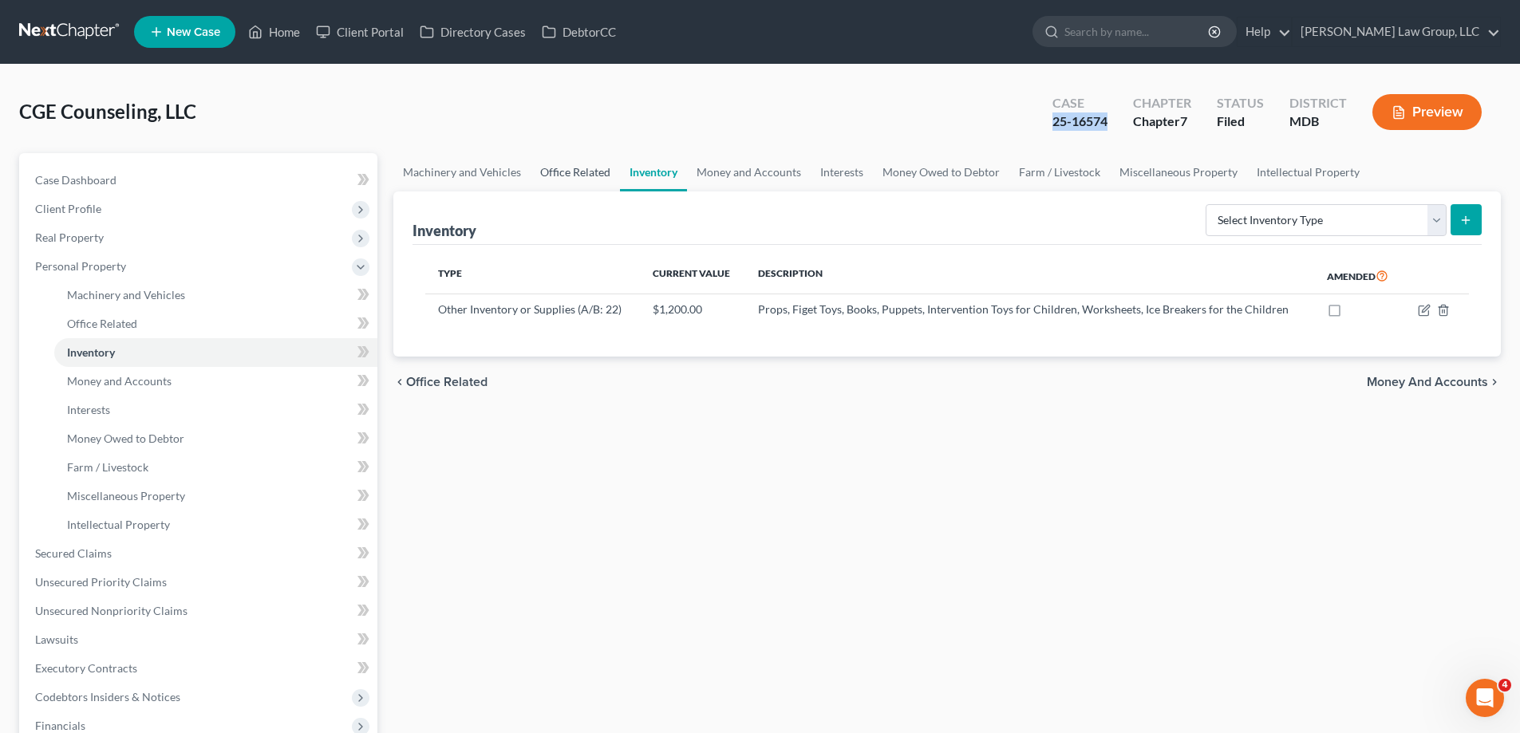
click at [578, 173] on link "Office Related" at bounding box center [574, 172] width 89 height 38
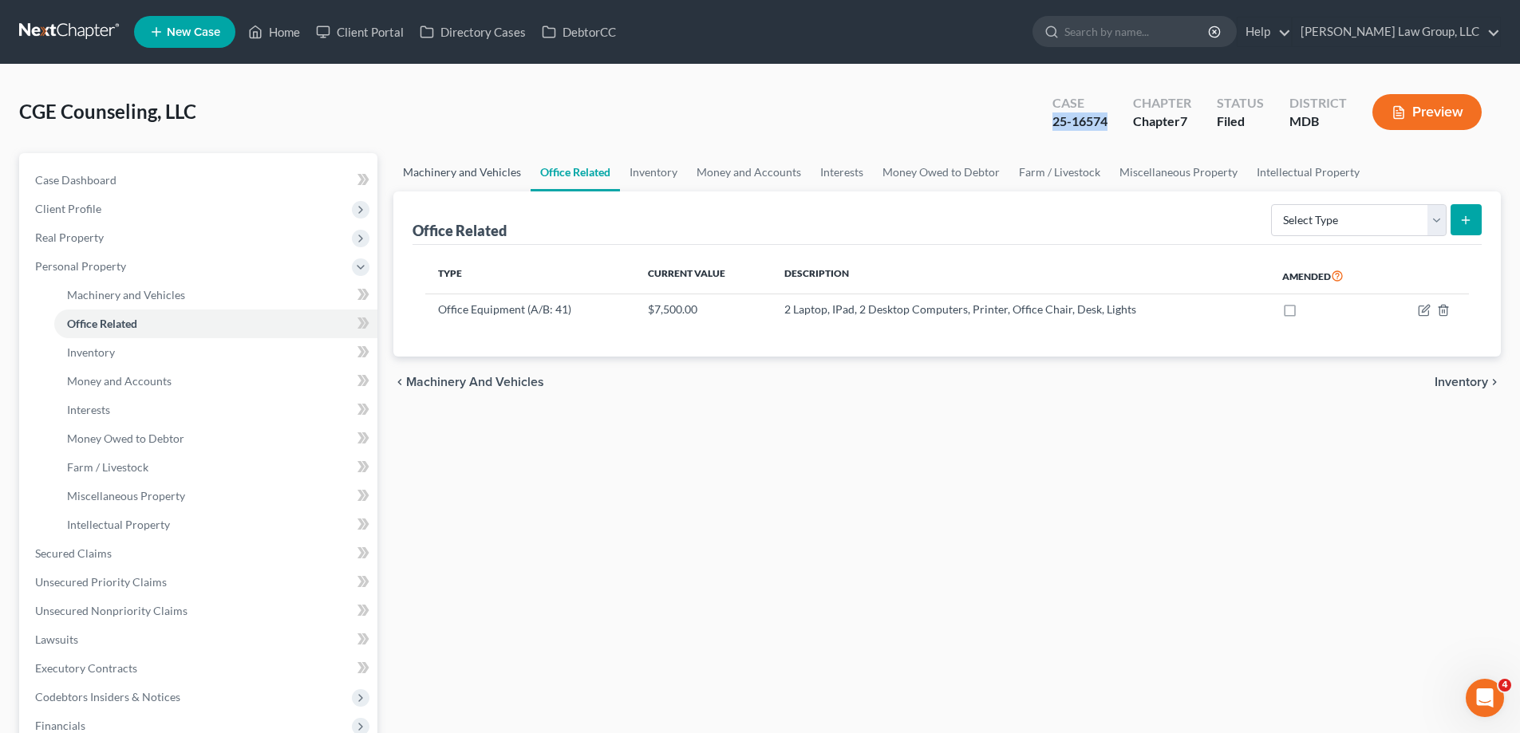
click at [491, 179] on link "Machinery and Vehicles" at bounding box center [461, 172] width 137 height 38
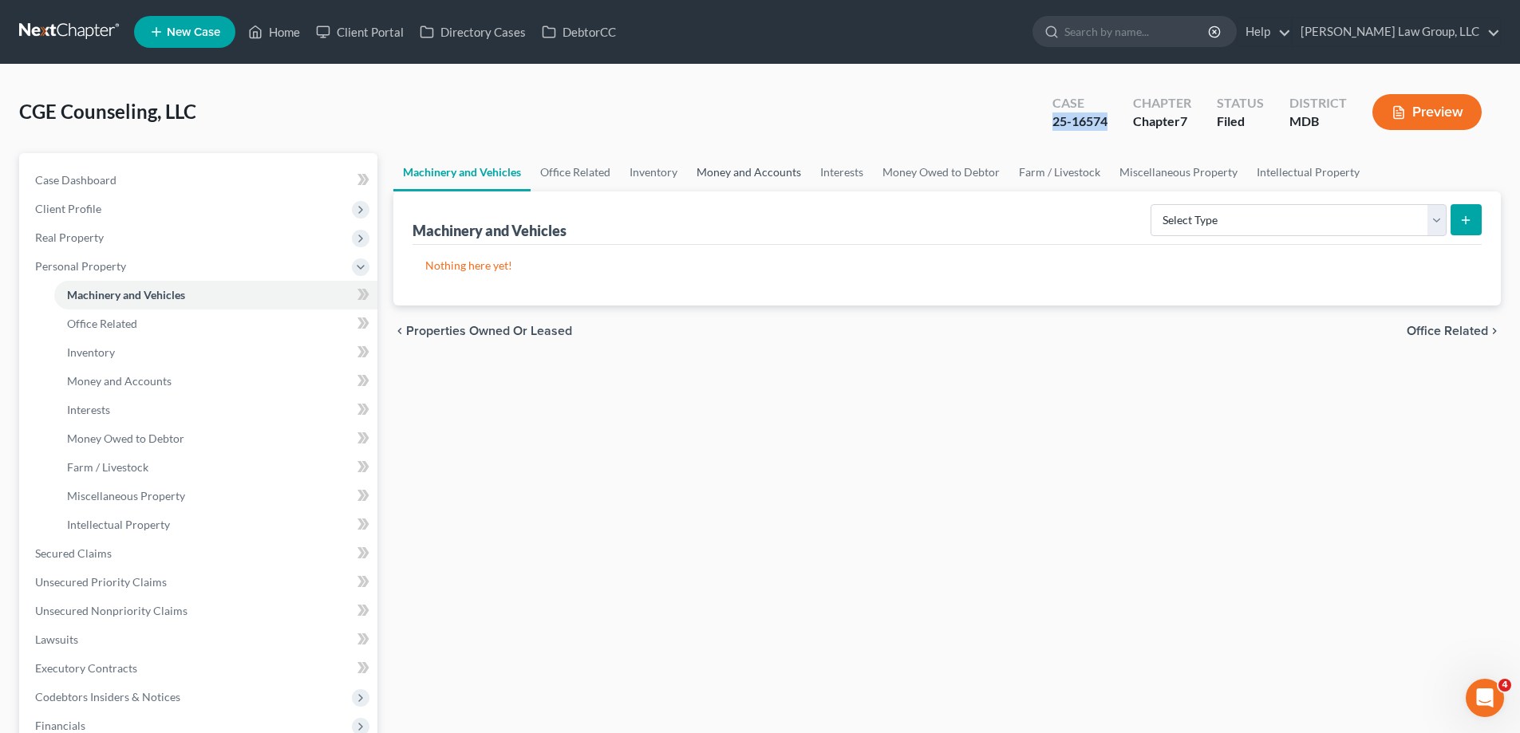
click at [754, 183] on link "Money and Accounts" at bounding box center [749, 172] width 124 height 38
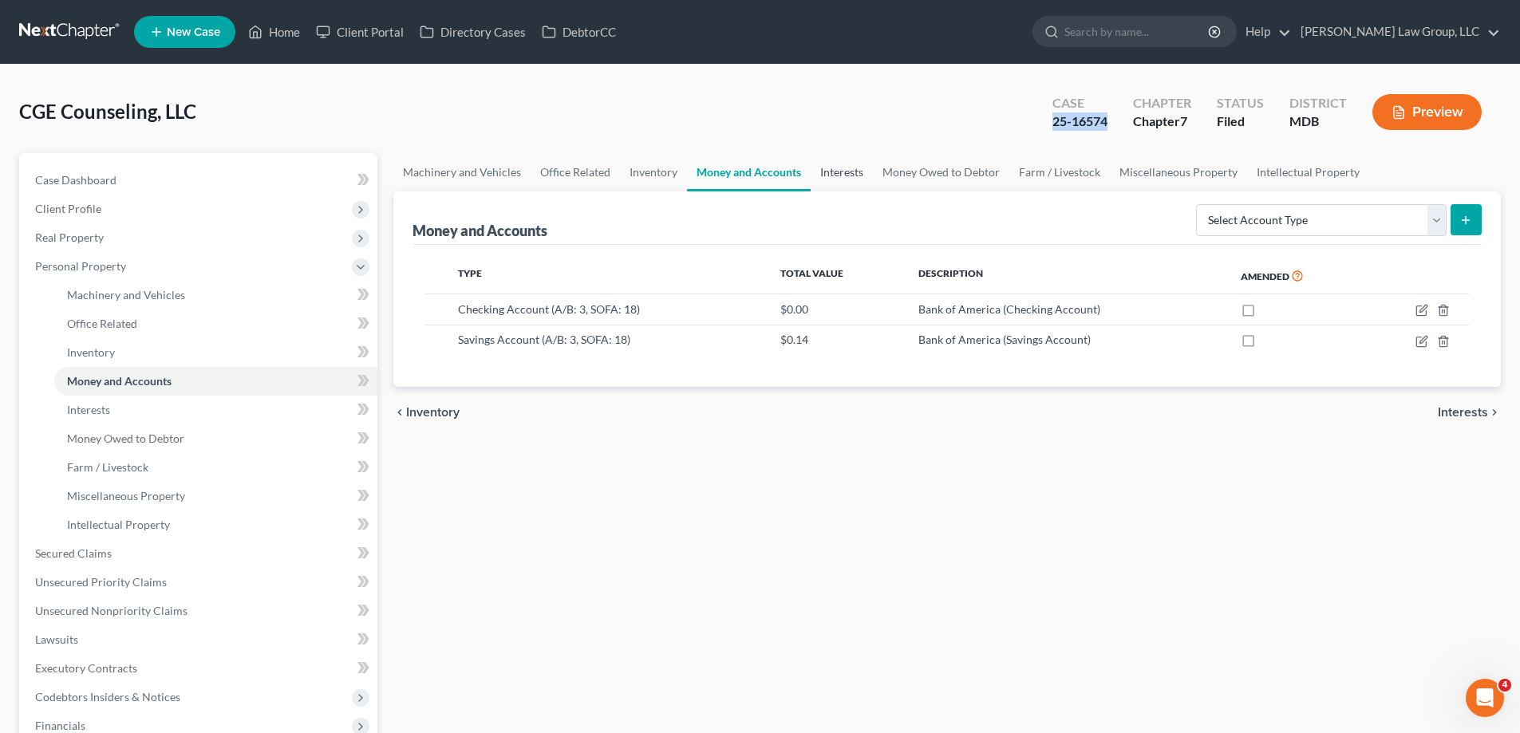
click at [861, 185] on link "Interests" at bounding box center [842, 172] width 62 height 38
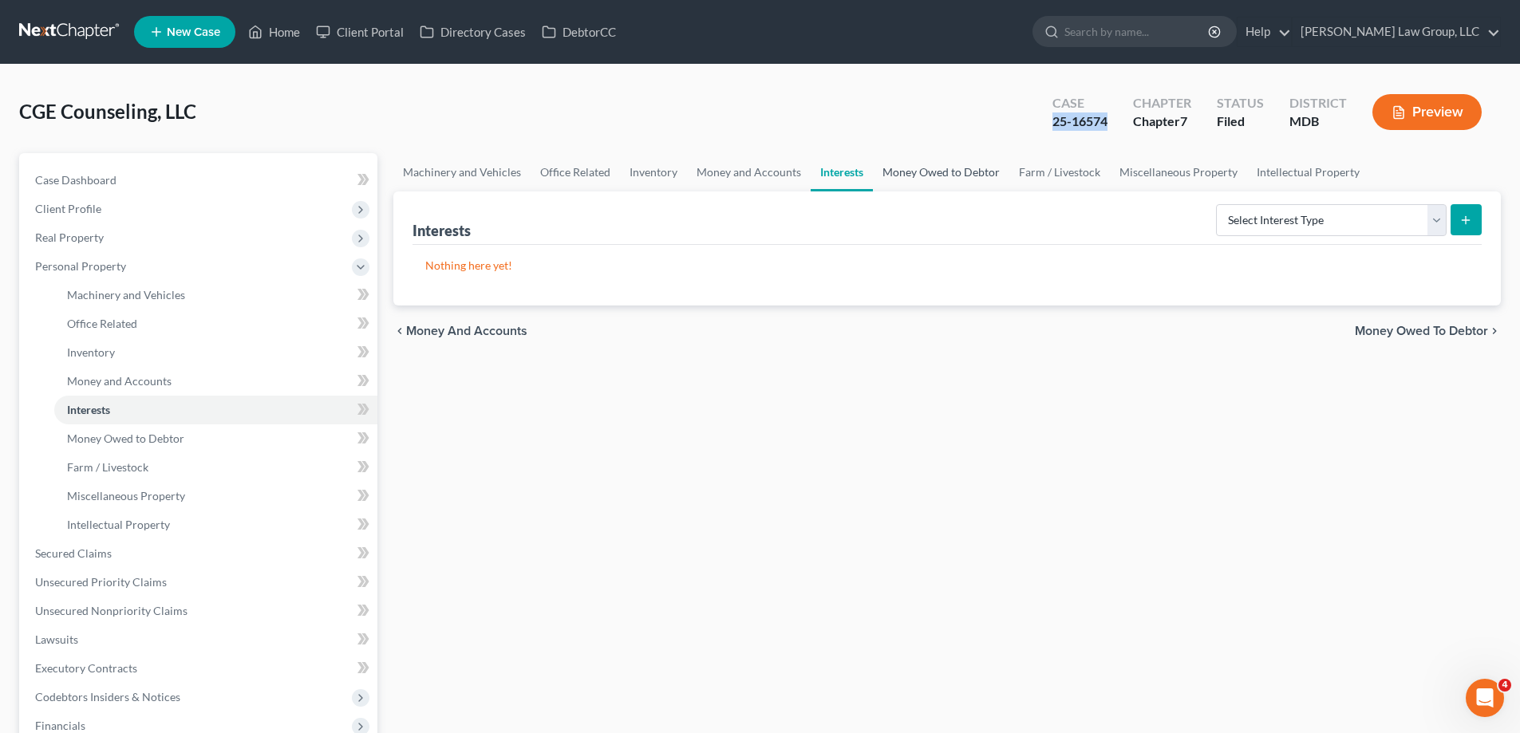
click at [901, 173] on link "Money Owed to Debtor" at bounding box center [941, 172] width 136 height 38
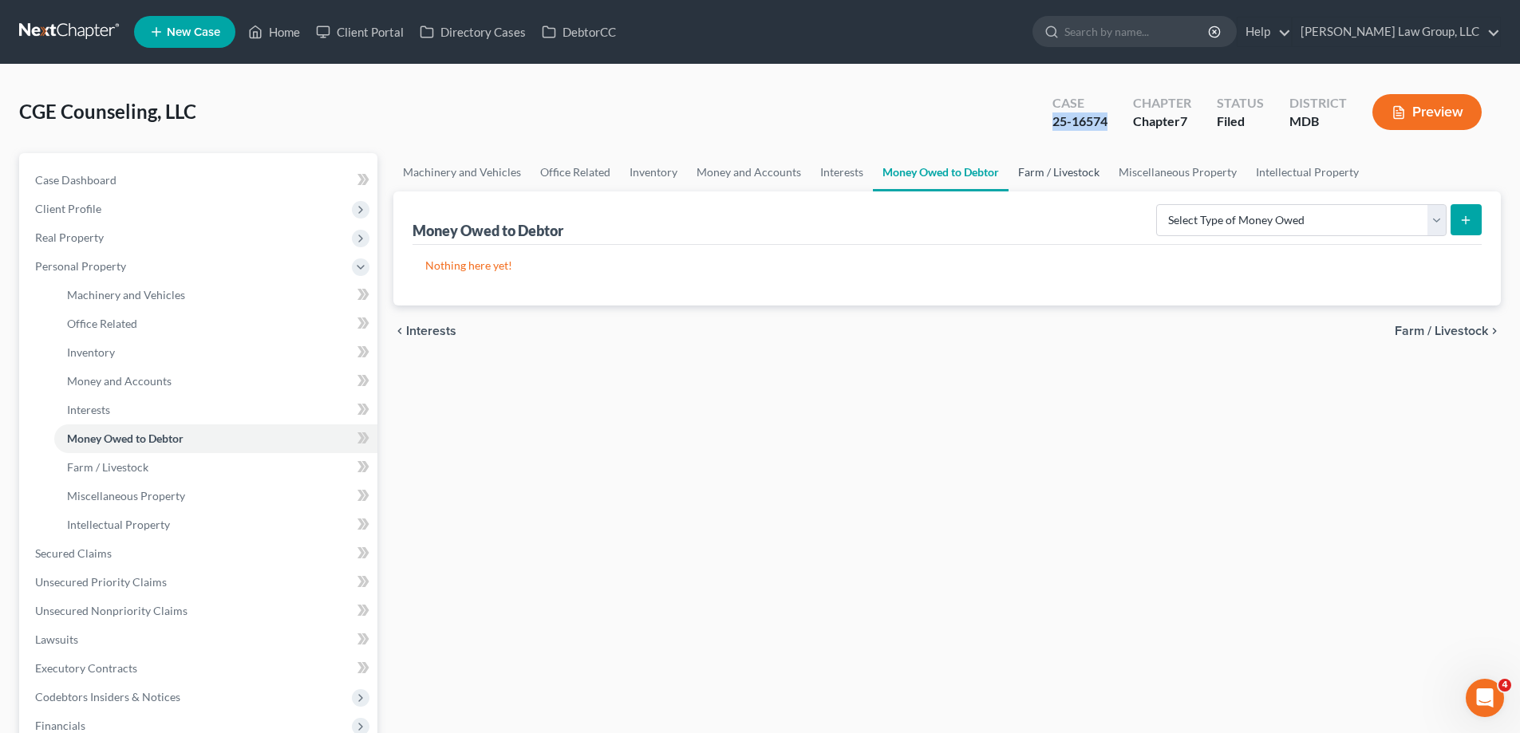
click at [1028, 174] on link "Farm / Livestock" at bounding box center [1058, 172] width 101 height 38
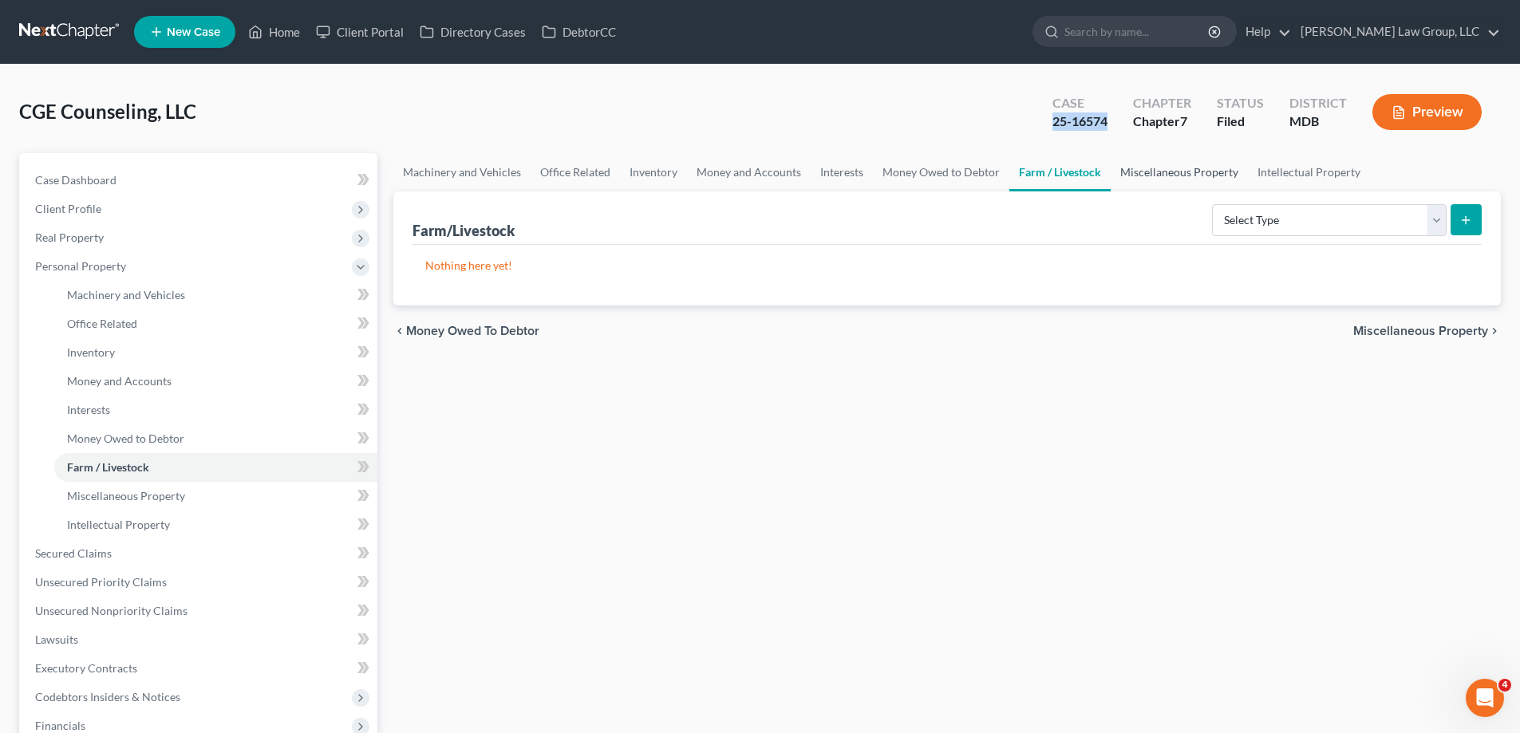
click at [1139, 178] on link "Miscellaneous Property" at bounding box center [1178, 172] width 137 height 38
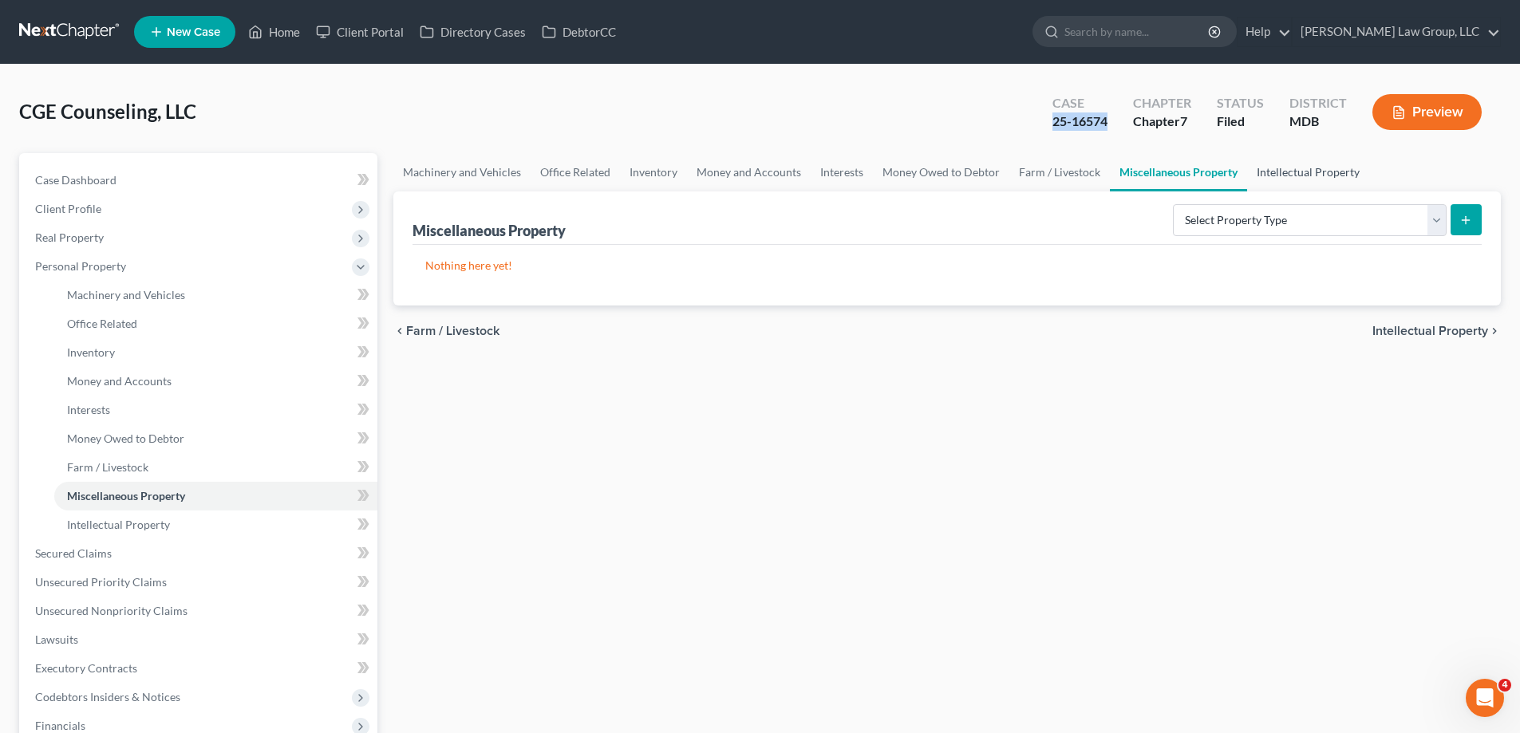
click at [1315, 180] on link "Intellectual Property" at bounding box center [1308, 172] width 122 height 38
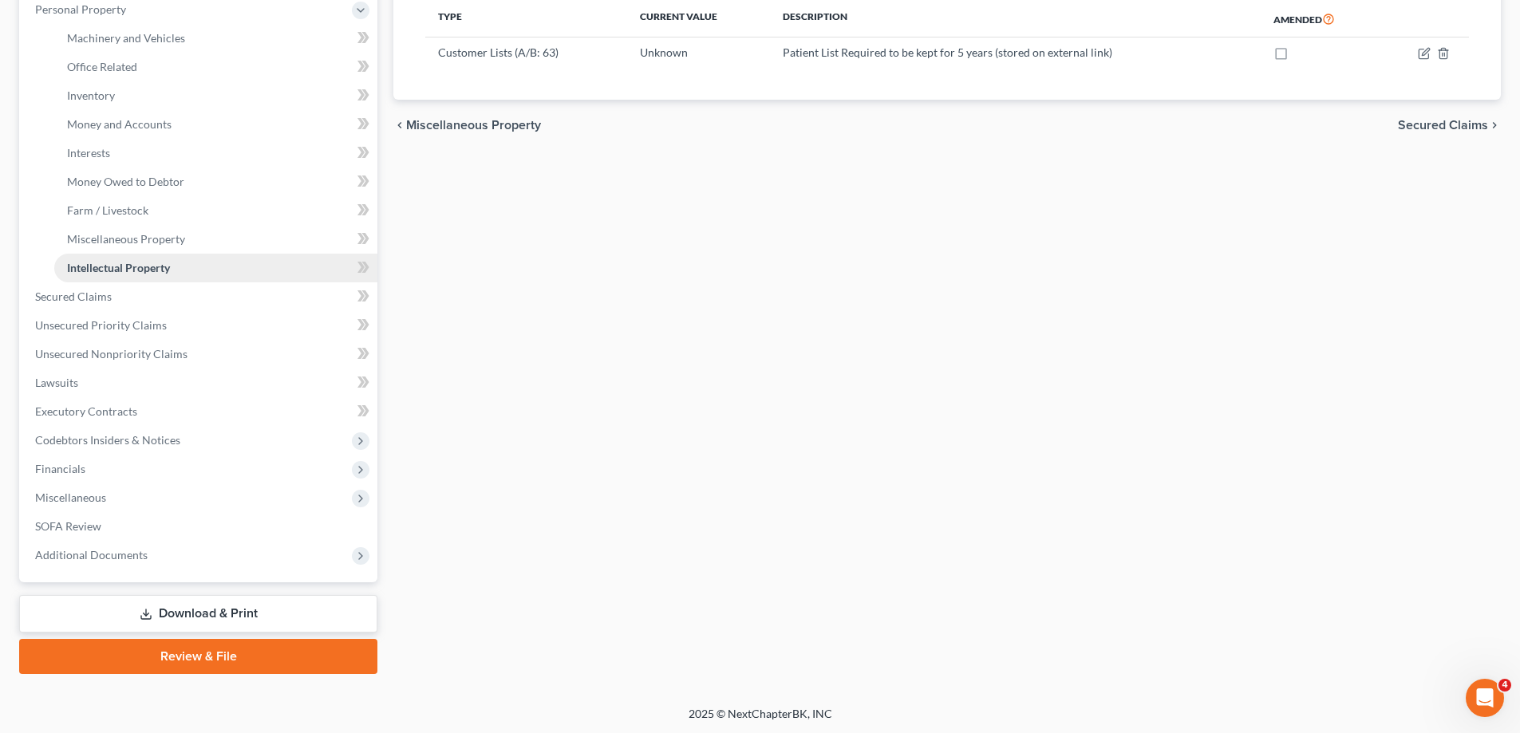
scroll to position [258, 0]
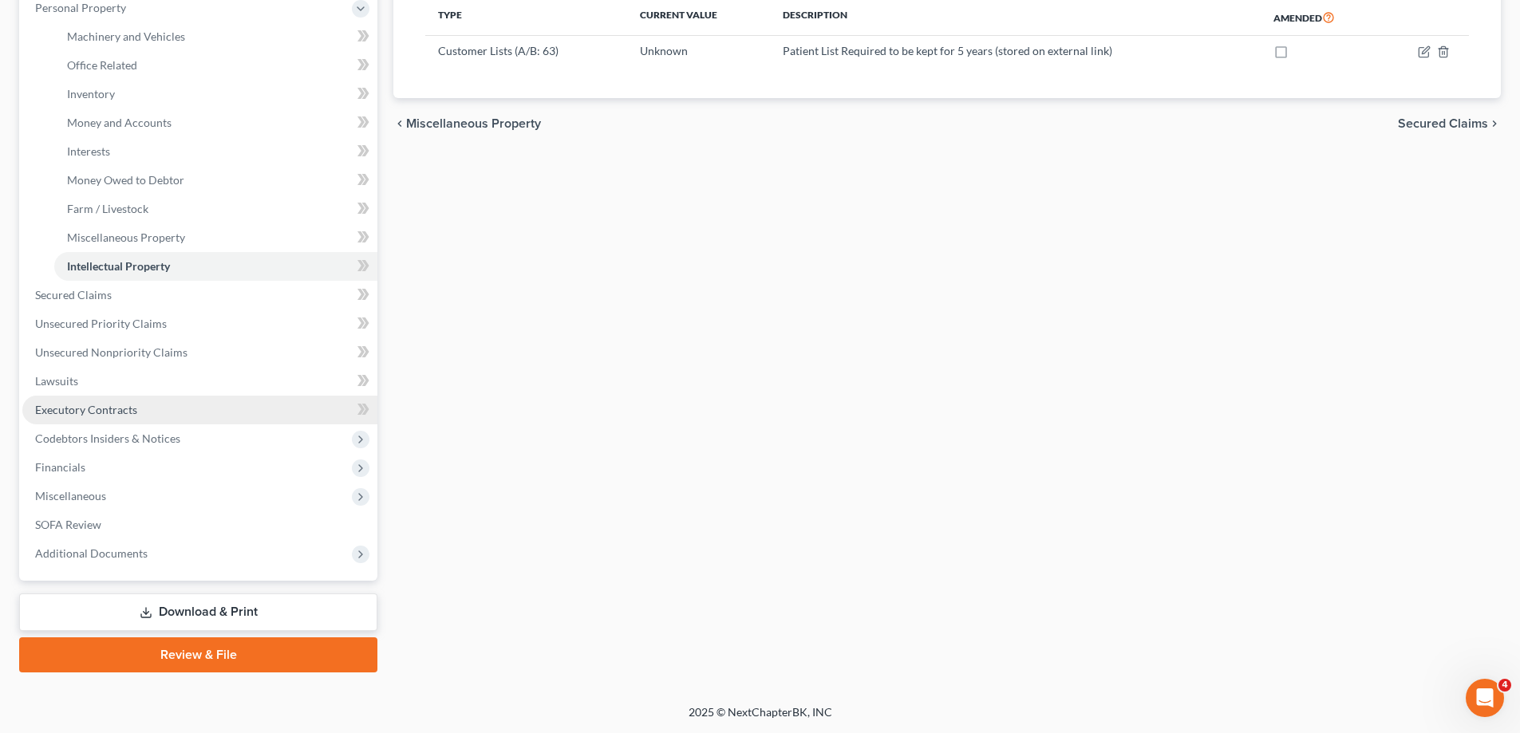
click at [108, 416] on span "Executory Contracts" at bounding box center [86, 410] width 102 height 14
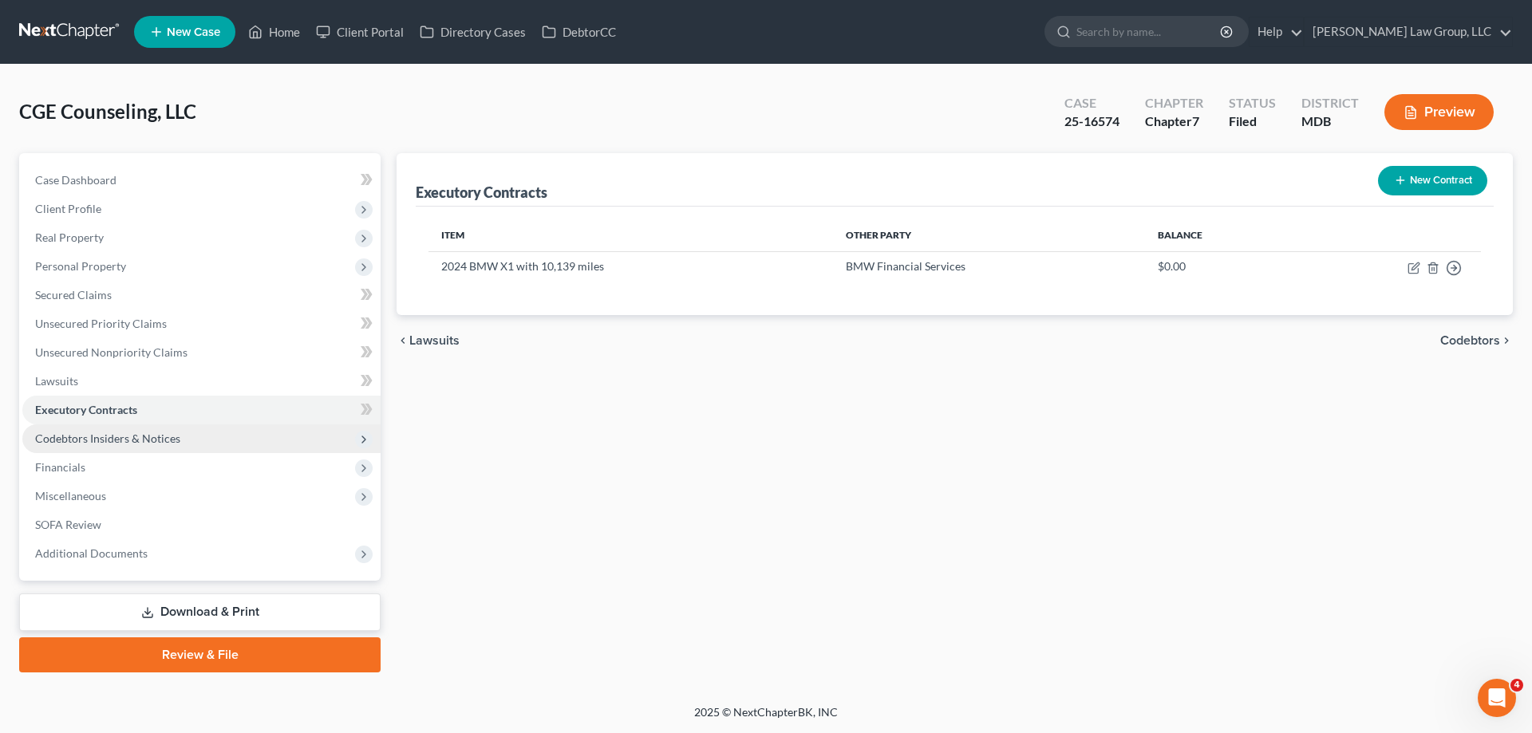
click at [170, 434] on span "Codebtors Insiders & Notices" at bounding box center [107, 439] width 145 height 14
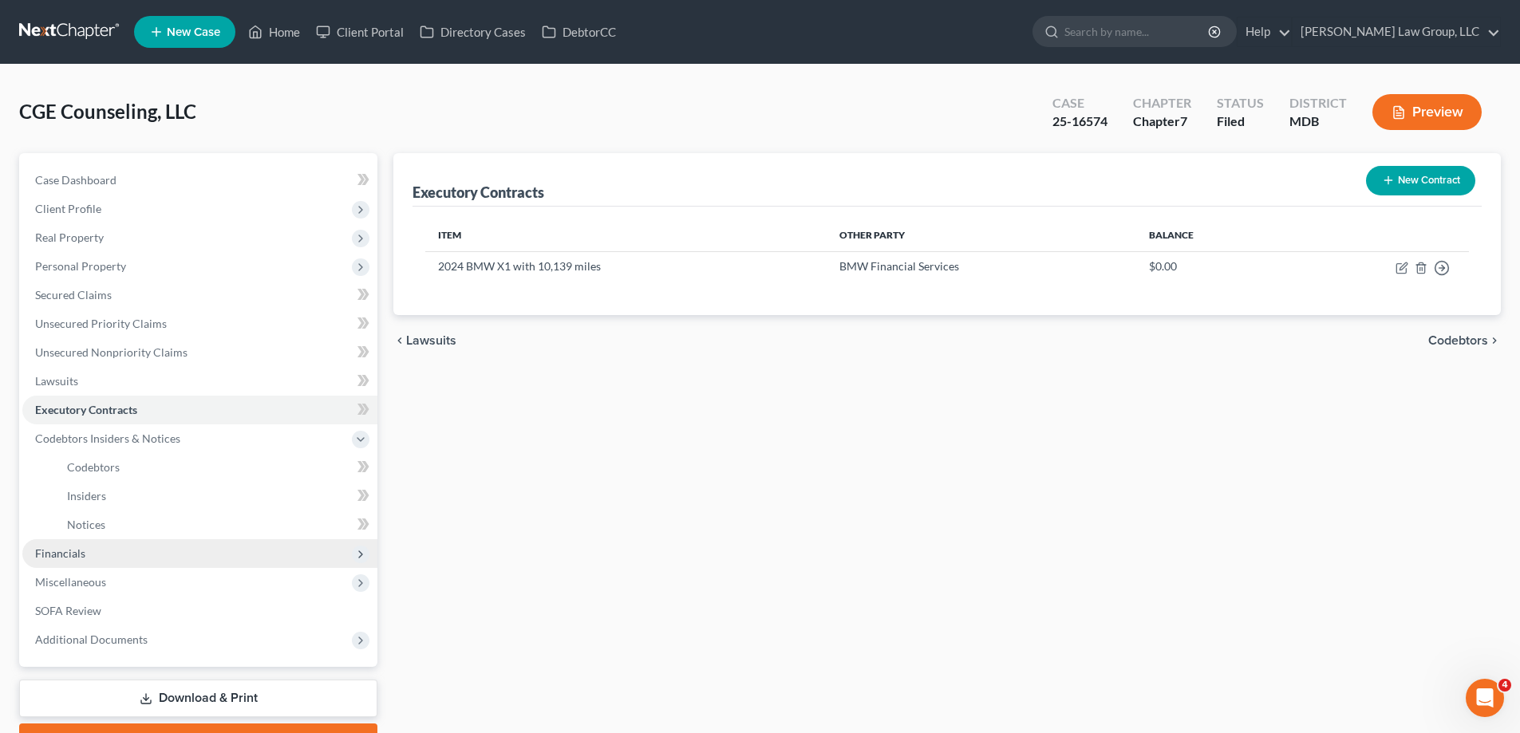
click at [97, 548] on span "Financials" at bounding box center [199, 553] width 355 height 29
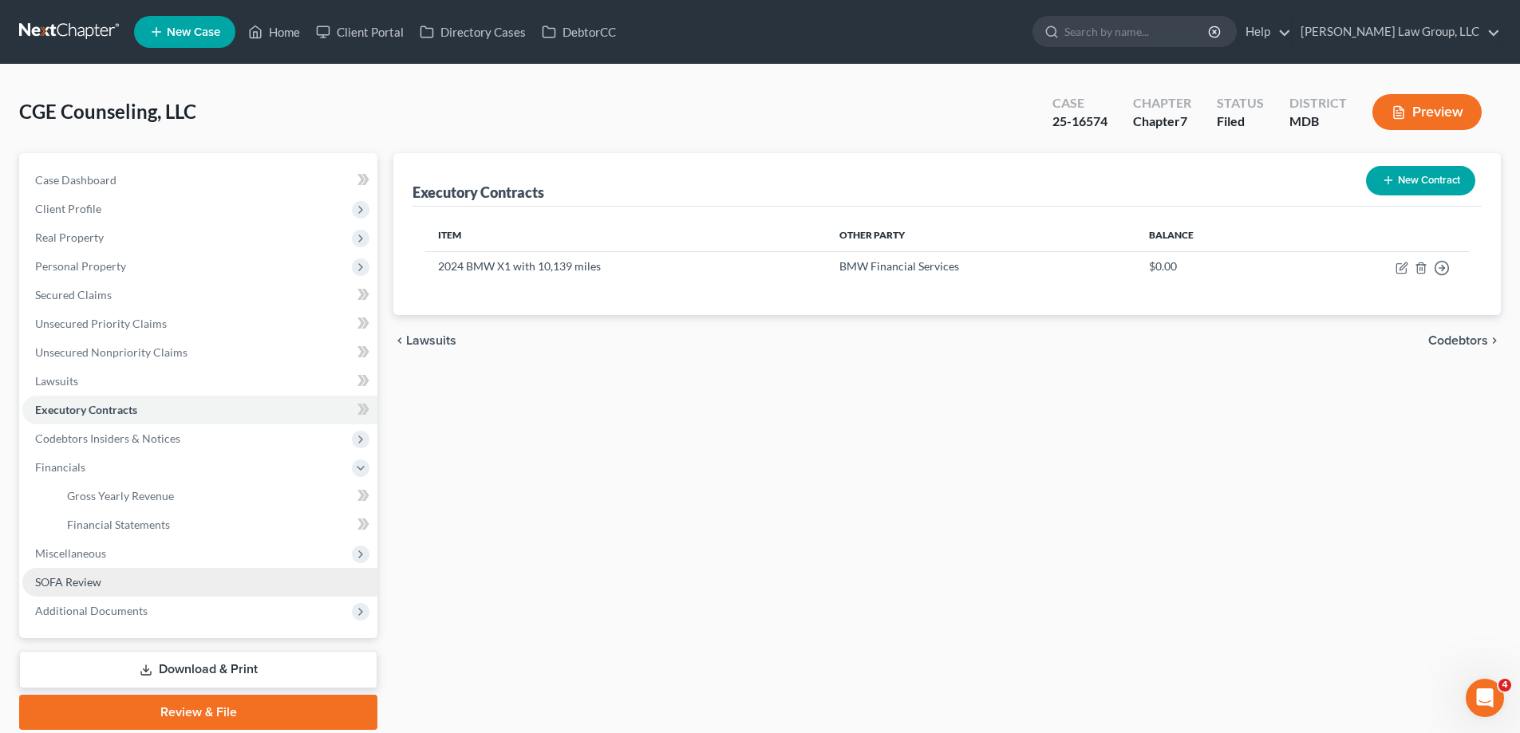
click at [111, 582] on link "SOFA Review" at bounding box center [199, 582] width 355 height 29
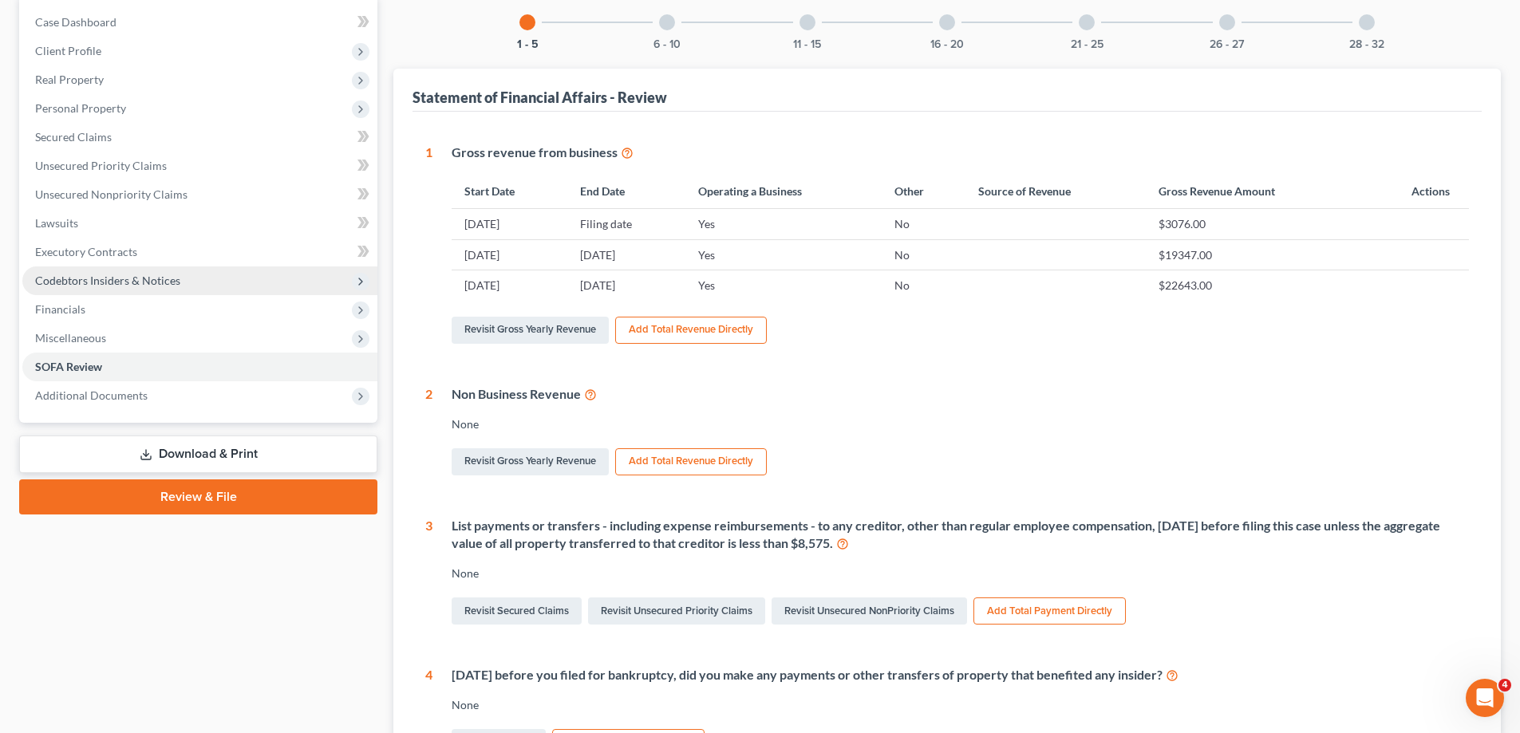
scroll to position [160, 0]
